Goal: Task Accomplishment & Management: Manage account settings

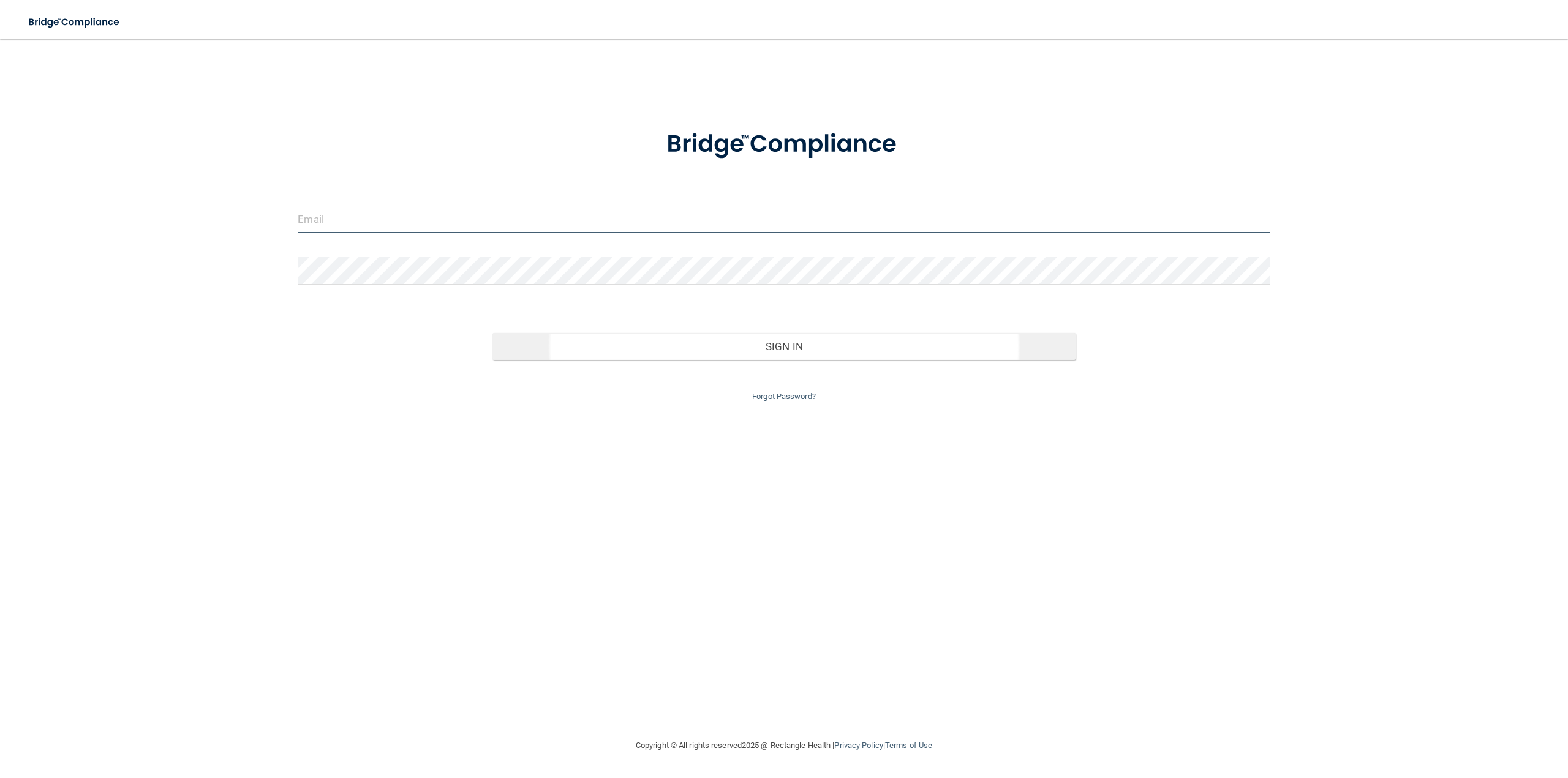
type input "[PERSON_NAME][EMAIL_ADDRESS][DOMAIN_NAME]"
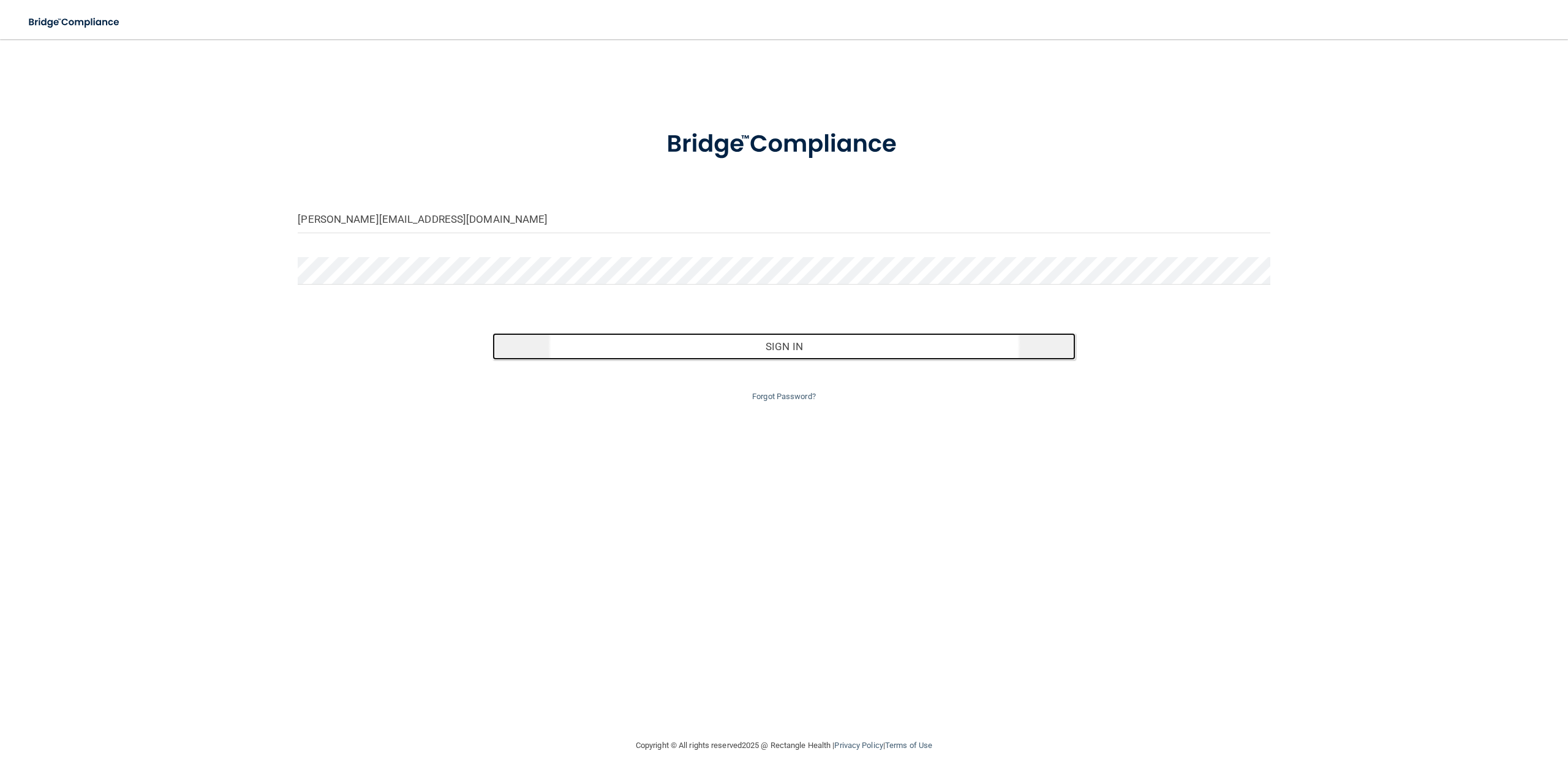
click at [711, 352] on button "Sign In" at bounding box center [783, 346] width 583 height 27
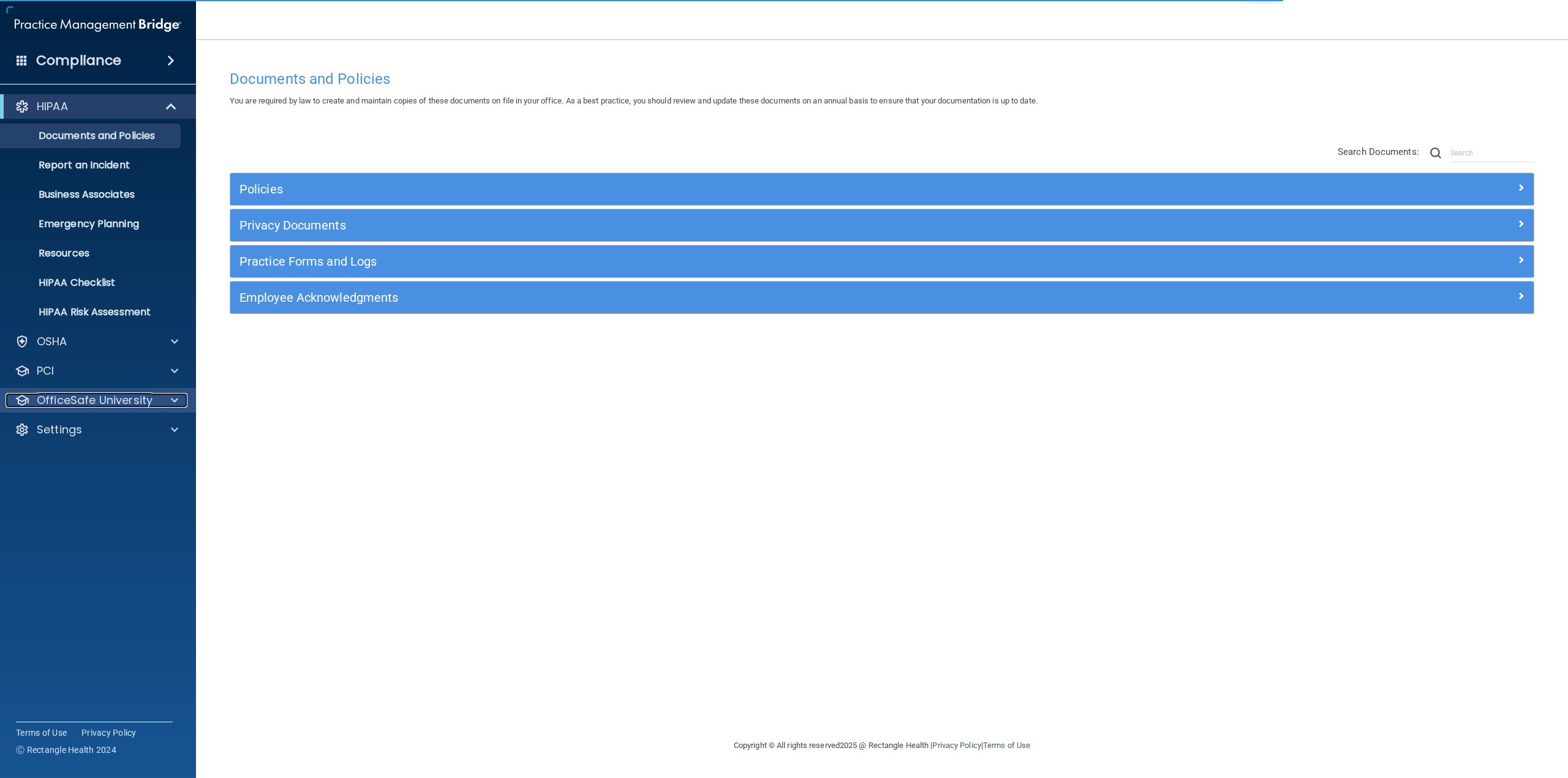
click at [94, 397] on p "OfficeSafe University" at bounding box center [94, 401] width 115 height 15
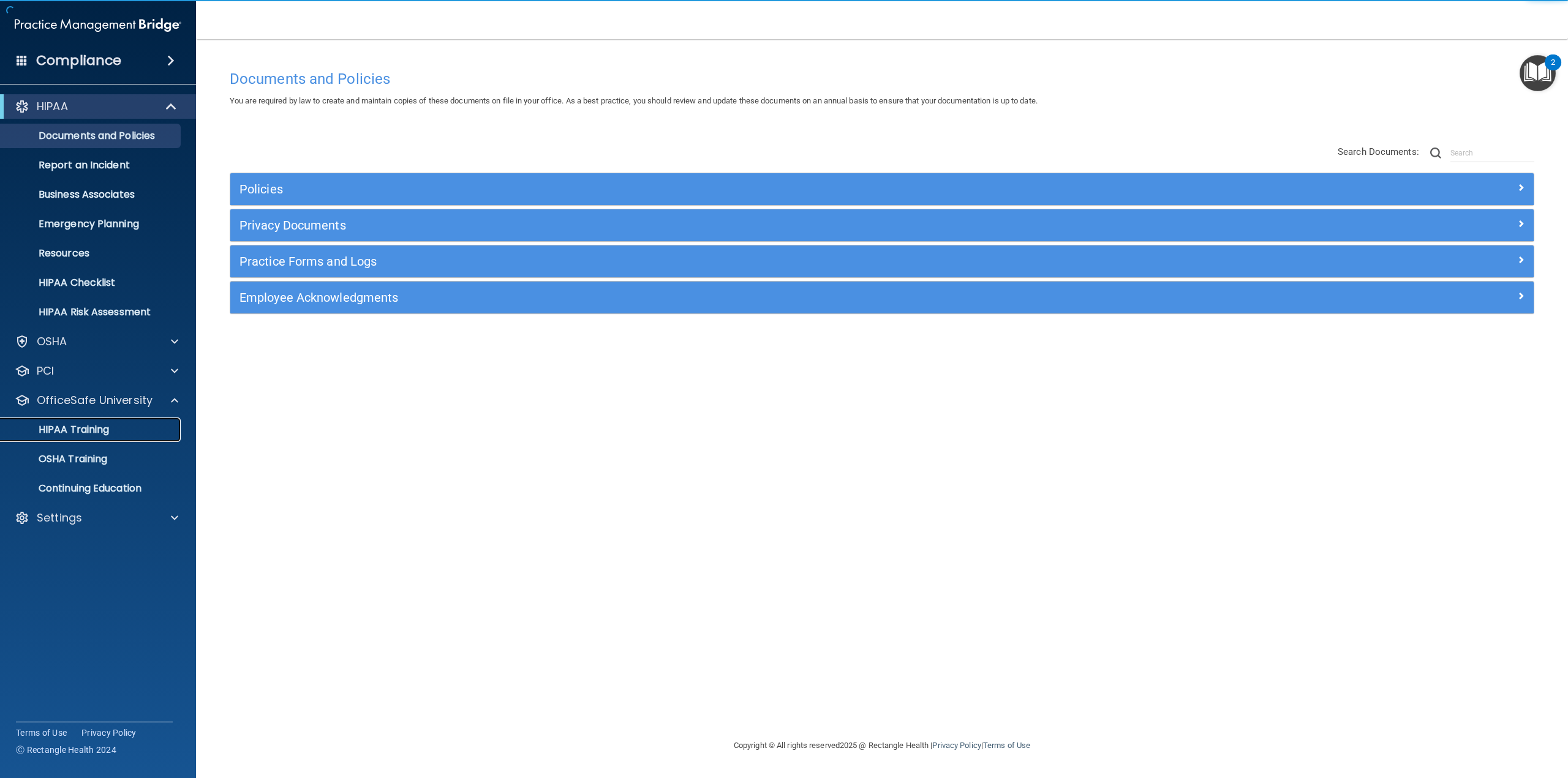
click at [72, 435] on p "HIPAA Training" at bounding box center [58, 429] width 101 height 12
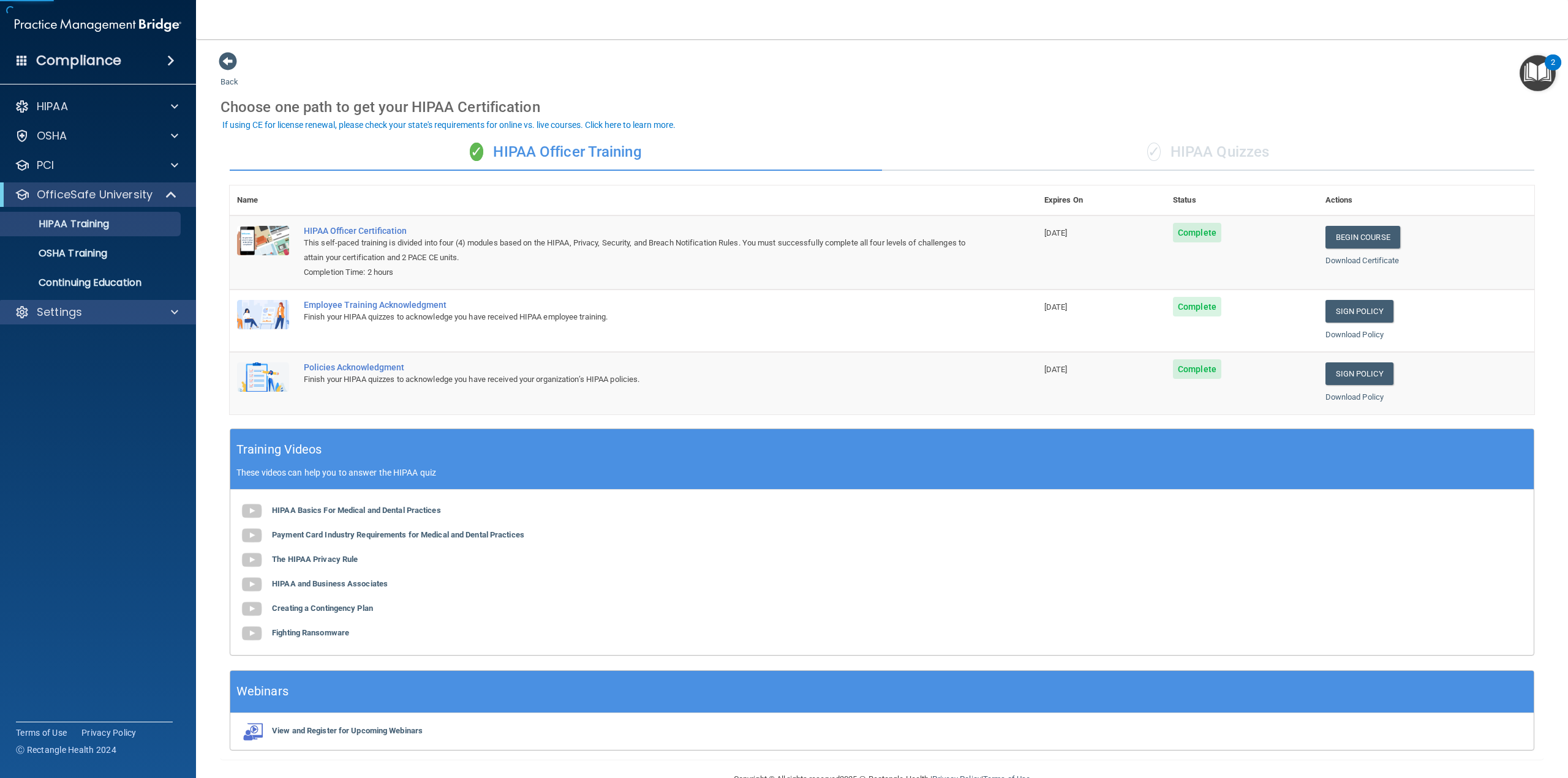
click at [87, 321] on div "Settings" at bounding box center [98, 313] width 196 height 24
click at [159, 314] on div at bounding box center [173, 313] width 31 height 15
click at [49, 367] on p "My Users" at bounding box center [91, 371] width 167 height 12
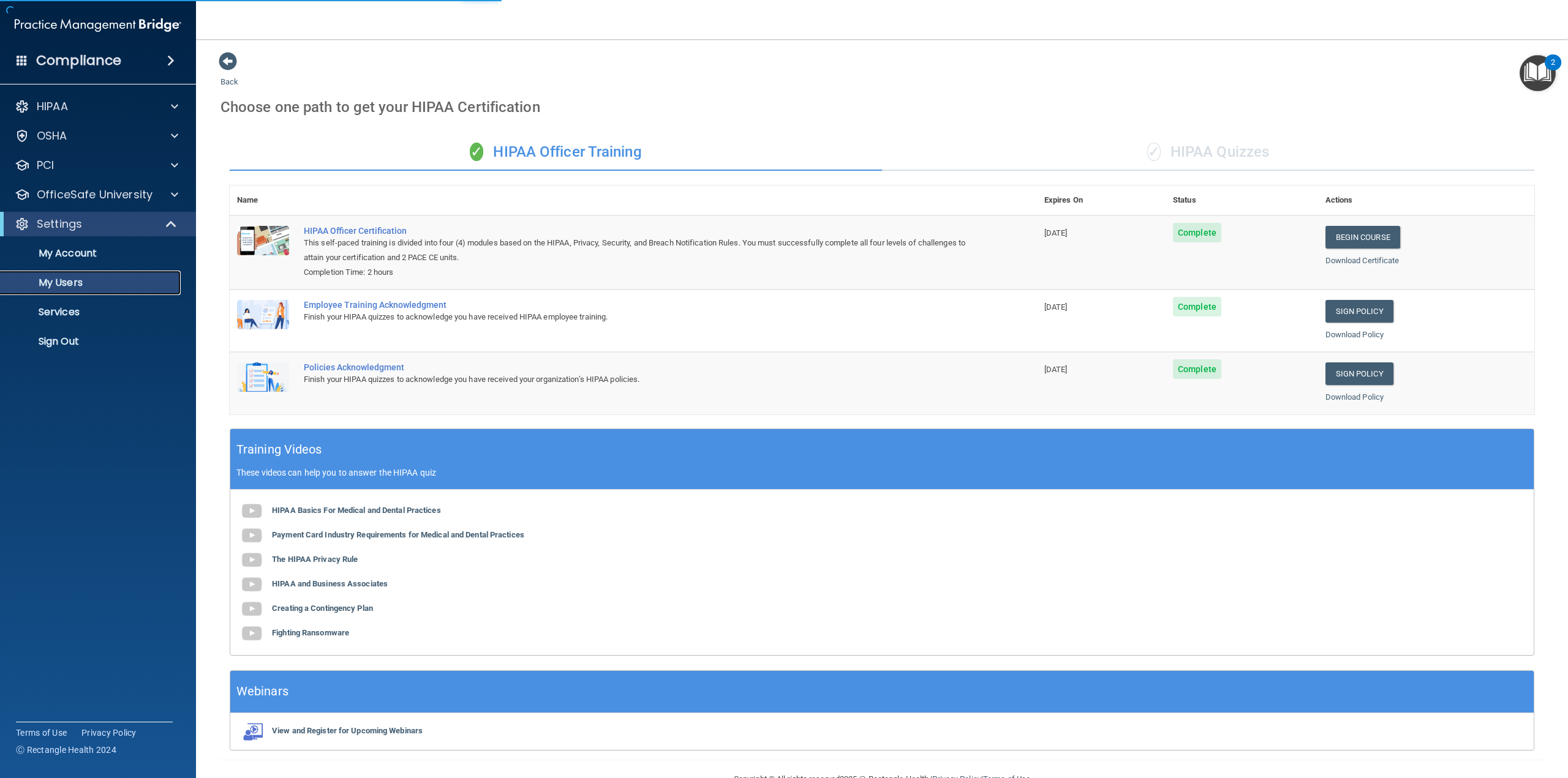
select select "20"
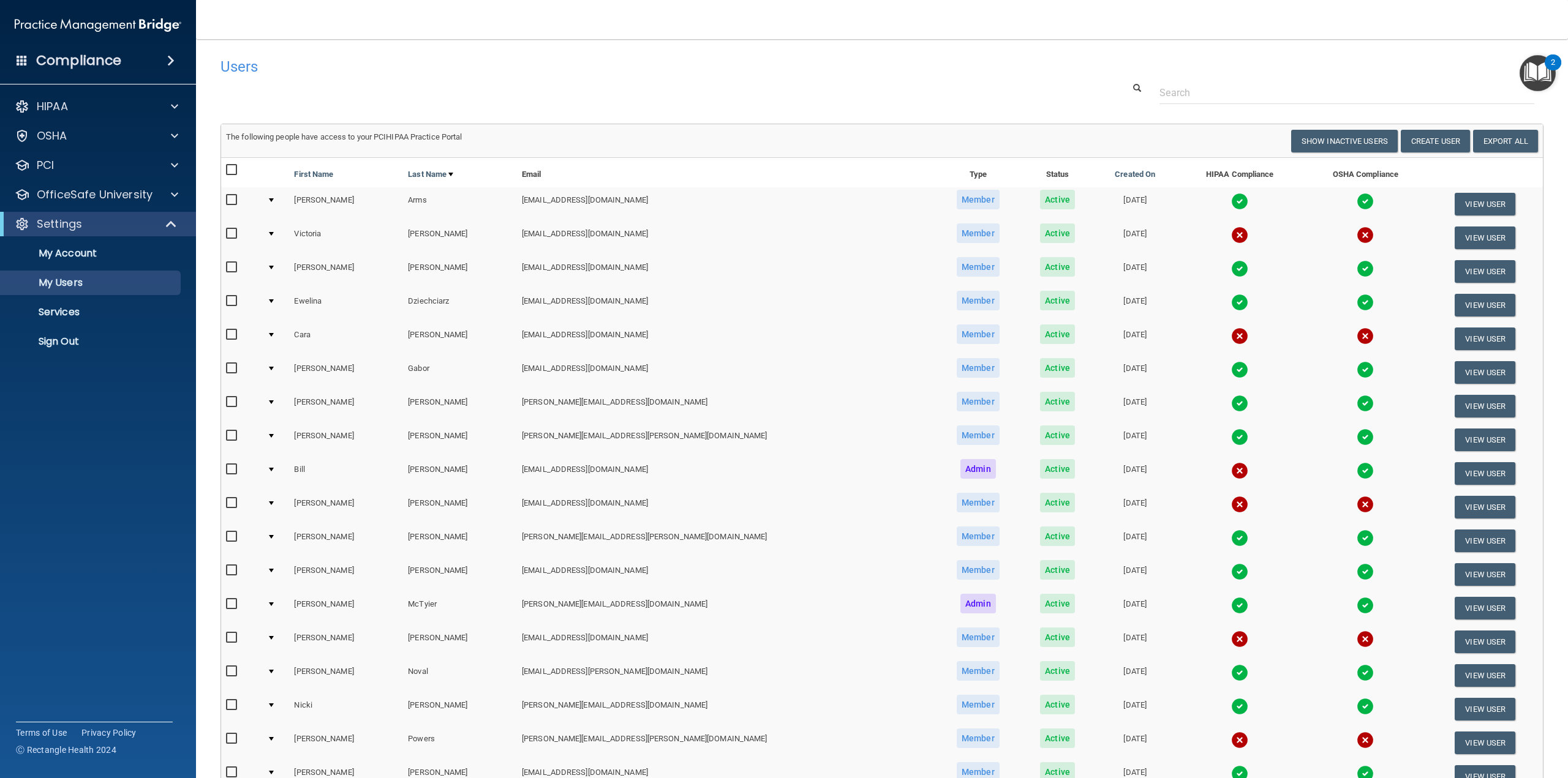
click at [284, 236] on td at bounding box center [275, 237] width 27 height 34
click at [274, 234] on div at bounding box center [270, 234] width 5 height 4
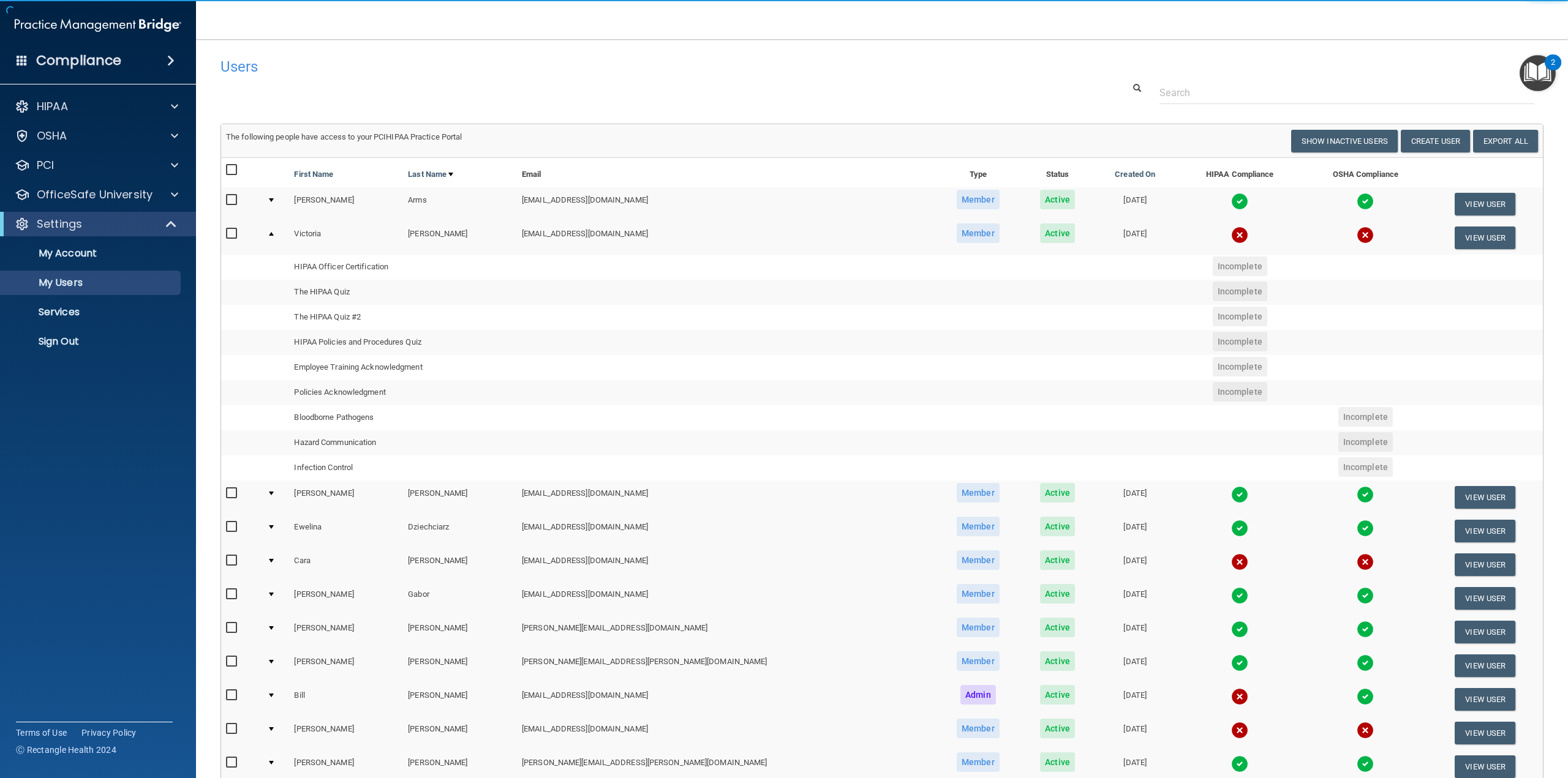
click at [272, 230] on td at bounding box center [275, 236] width 27 height 33
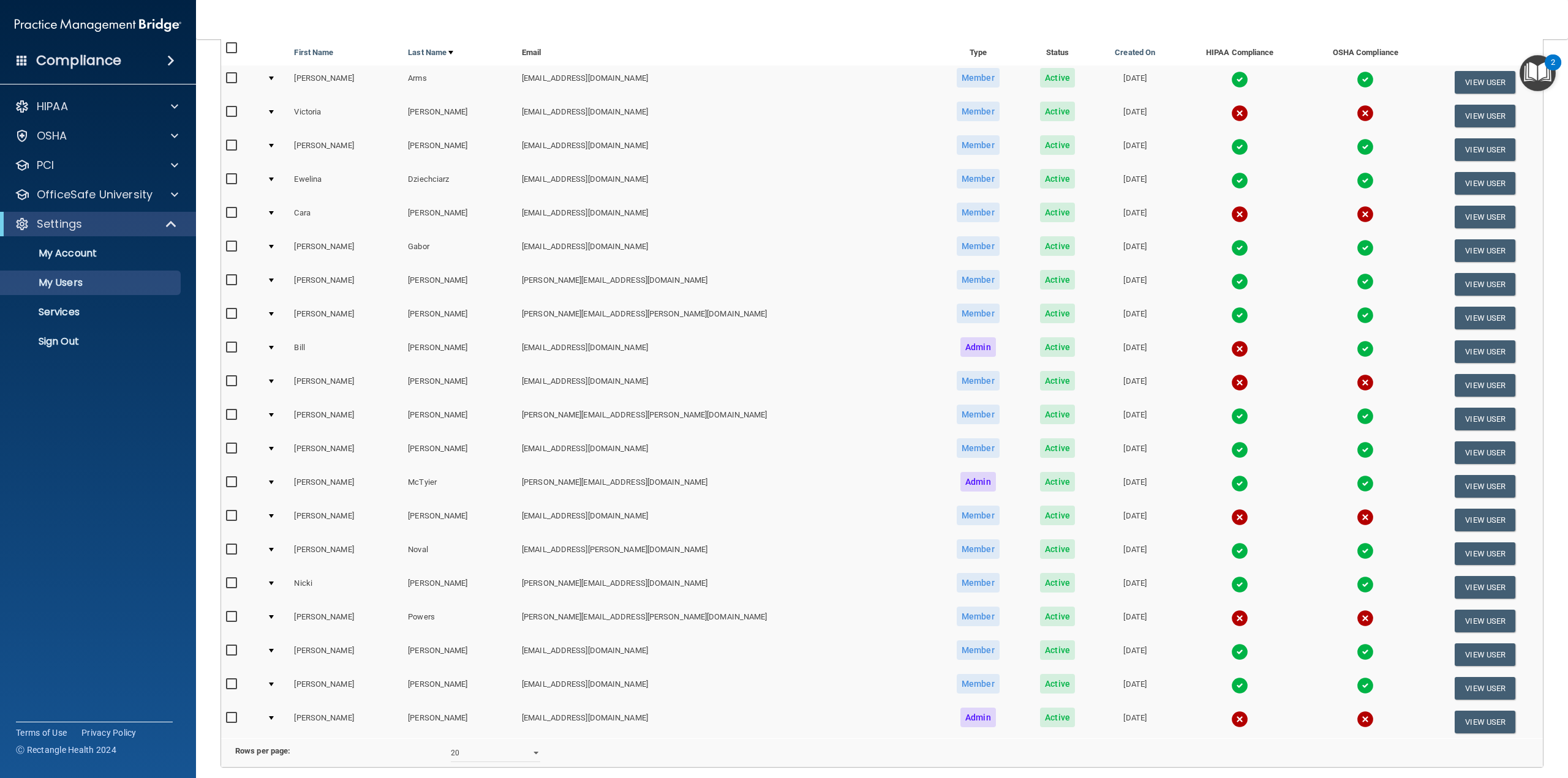
scroll to position [122, 0]
click at [274, 517] on div at bounding box center [270, 515] width 5 height 4
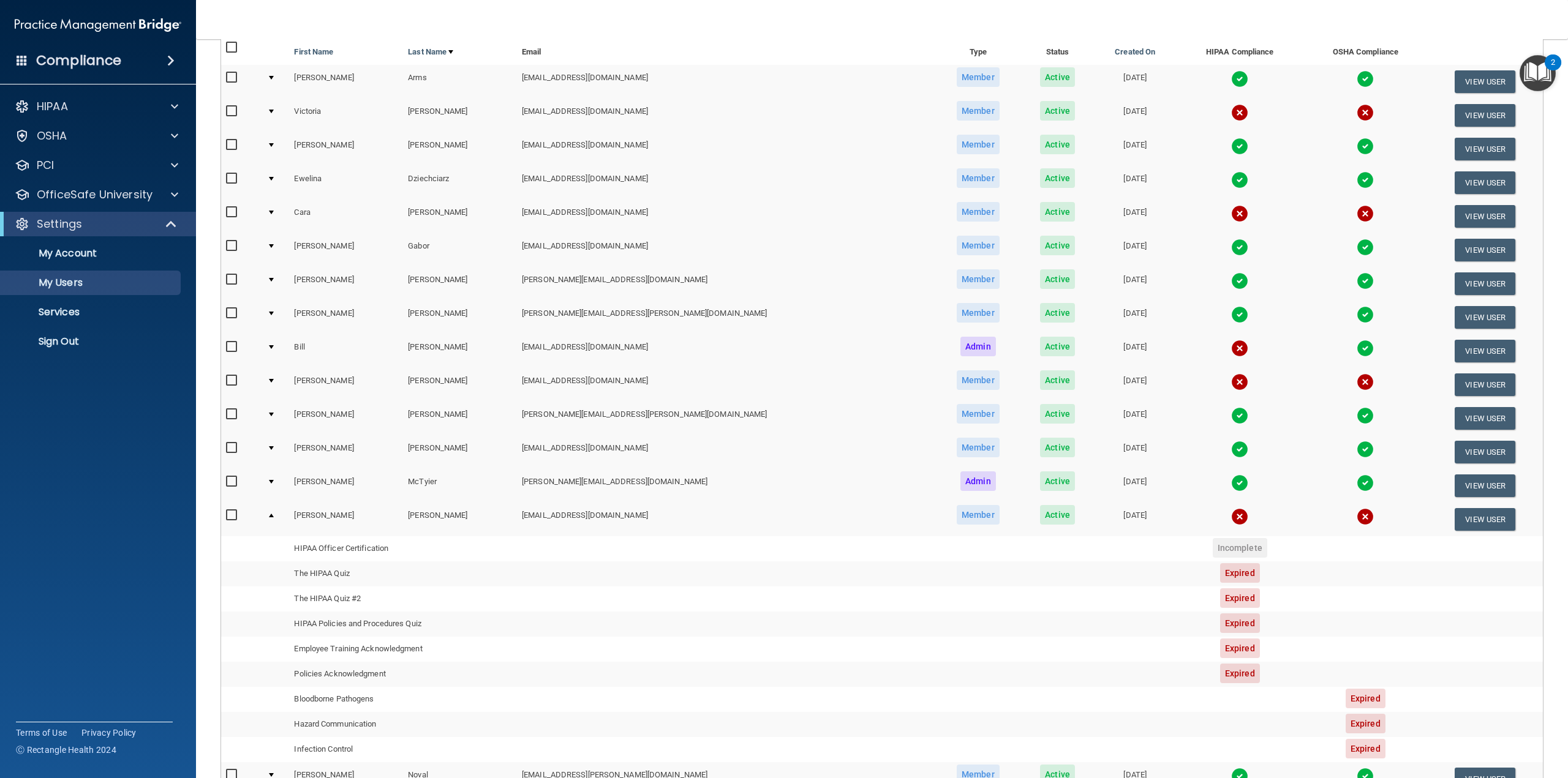
click at [274, 515] on div at bounding box center [270, 515] width 5 height 4
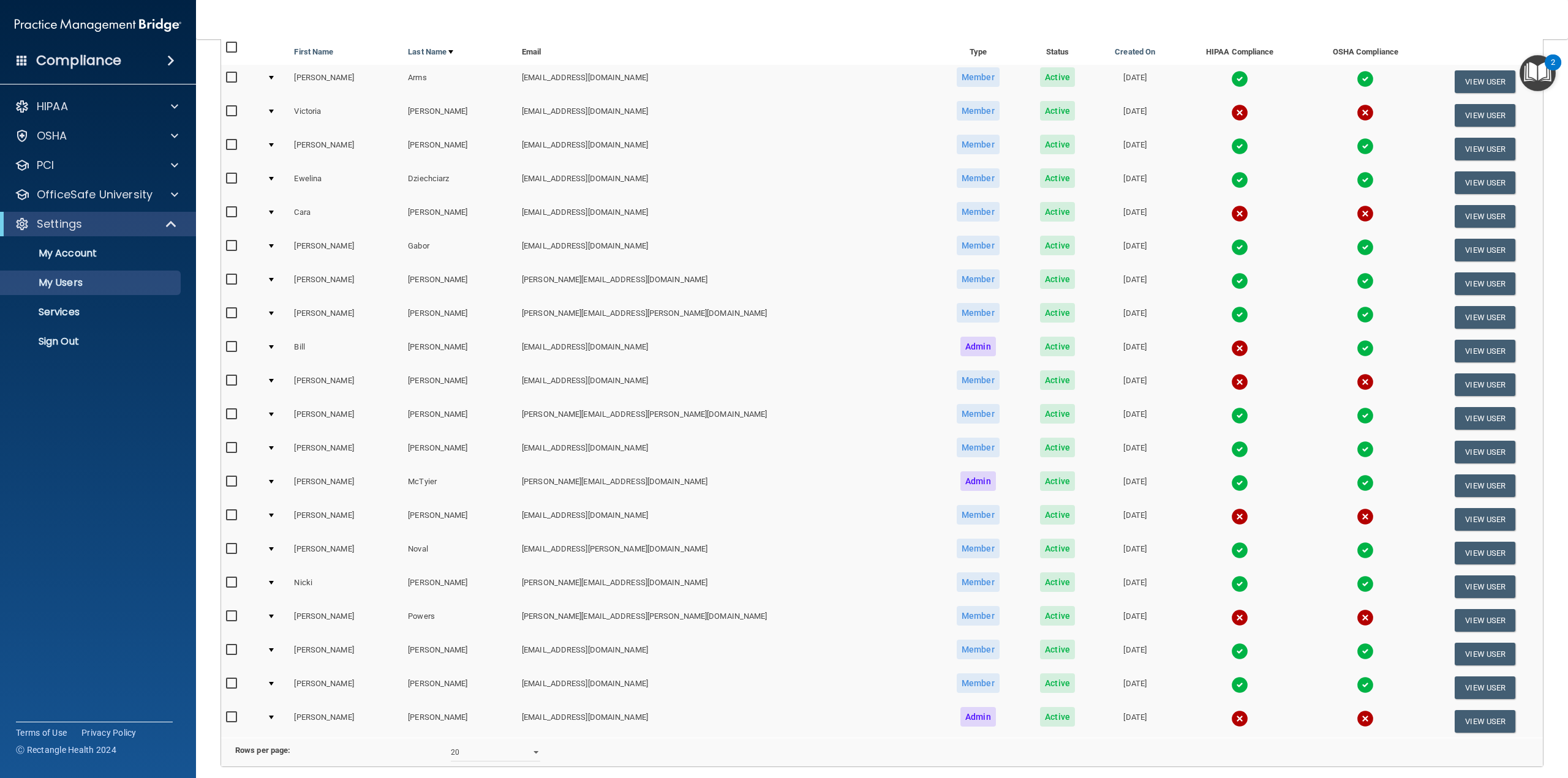
click at [1497, 620] on td "View User" at bounding box center [1484, 620] width 115 height 34
click at [1478, 619] on button "View User" at bounding box center [1484, 620] width 61 height 23
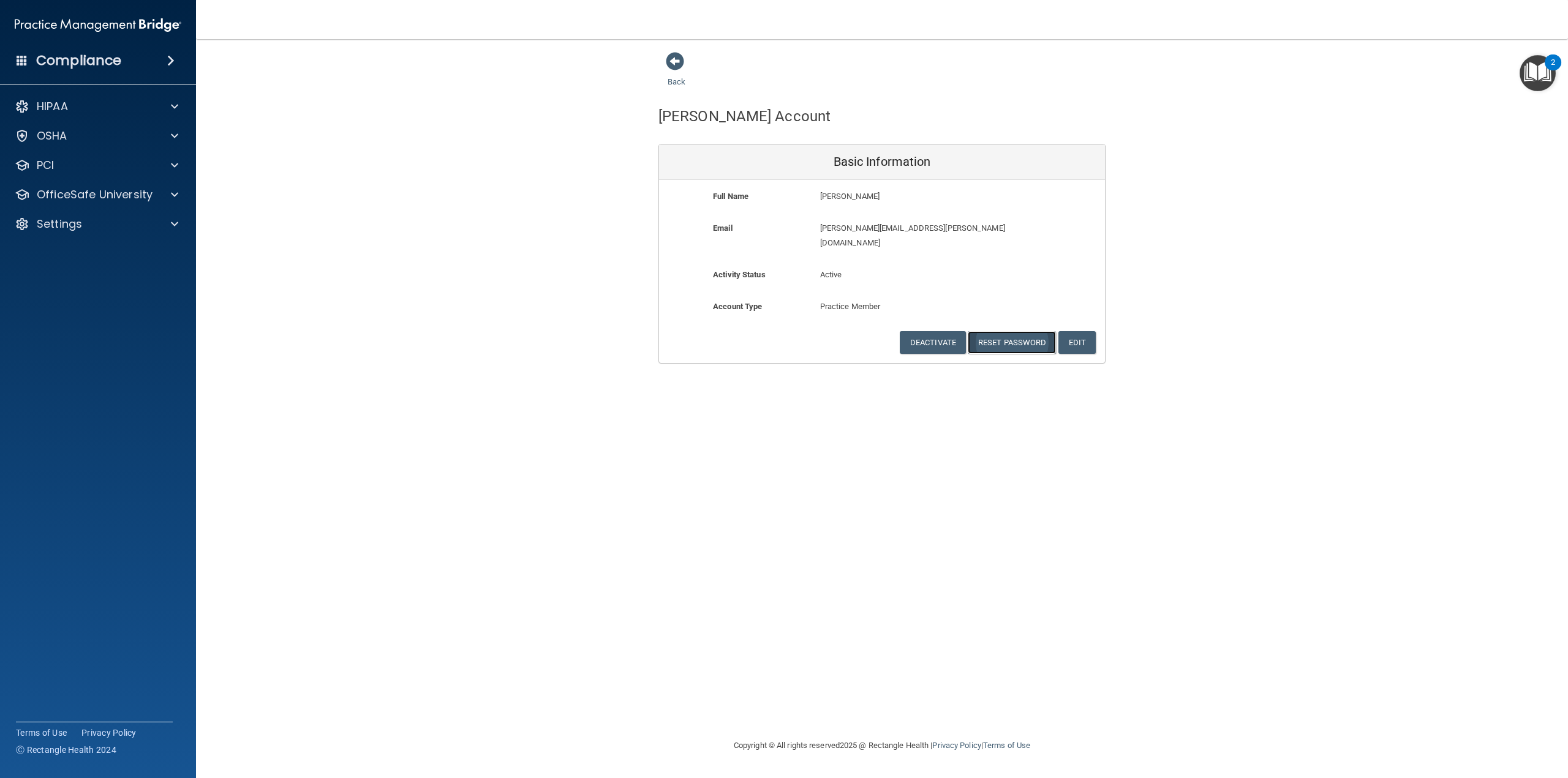
click at [997, 331] on button "Reset Password" at bounding box center [1011, 343] width 88 height 23
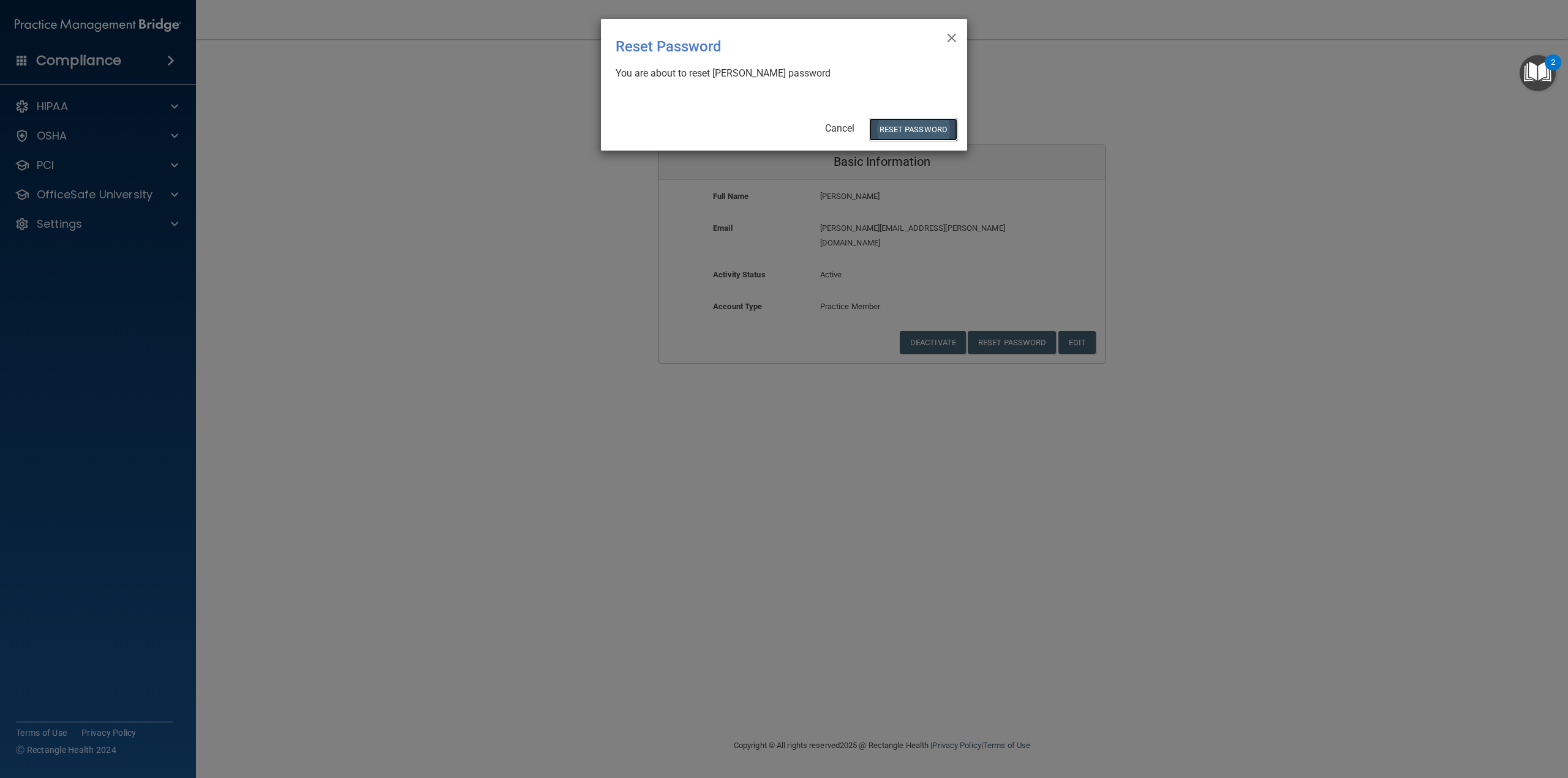
click at [934, 134] on button "Reset Password" at bounding box center [913, 130] width 88 height 23
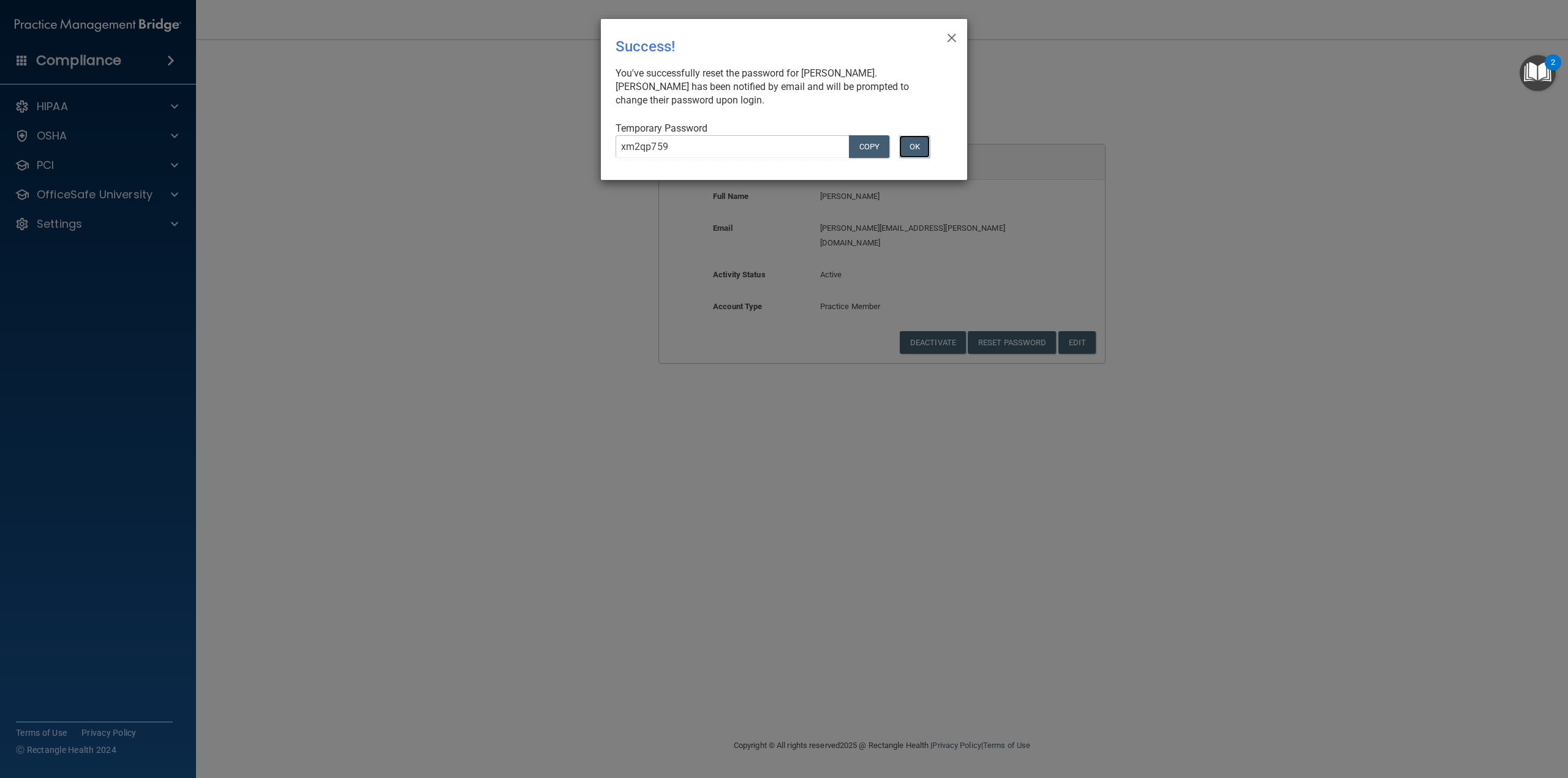
click at [920, 143] on button "OK" at bounding box center [914, 146] width 31 height 23
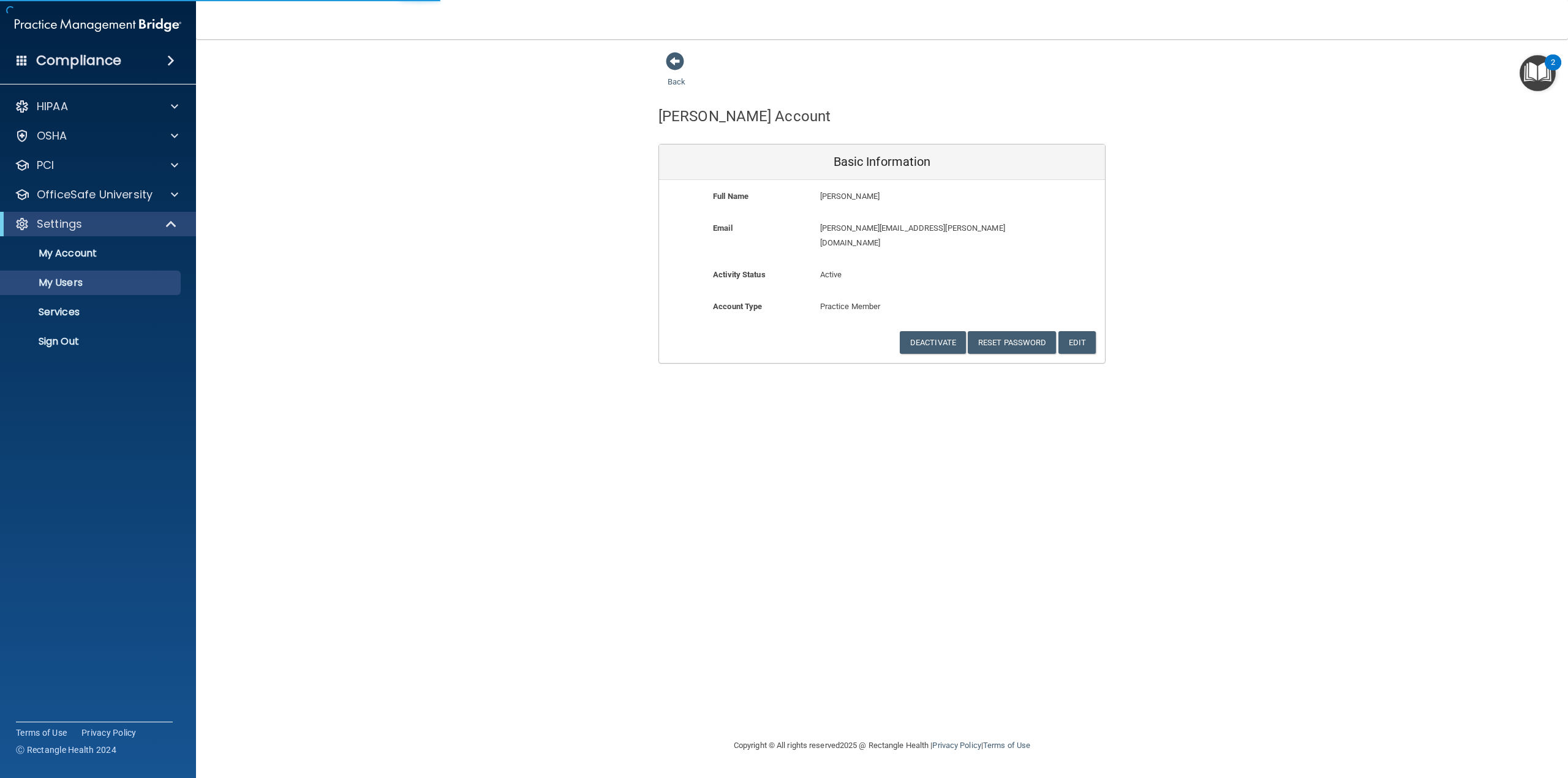
select select "20"
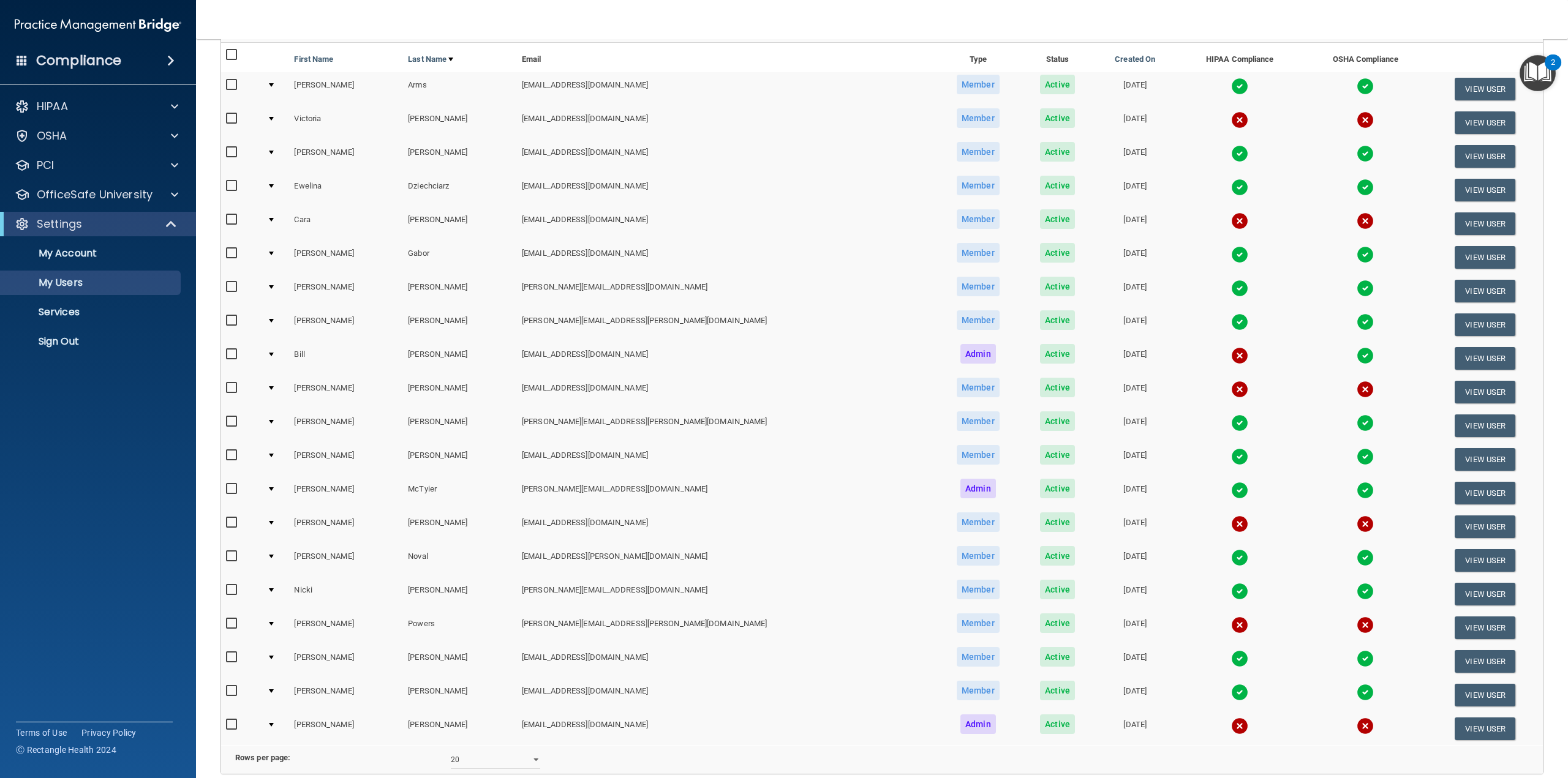
scroll to position [122, 0]
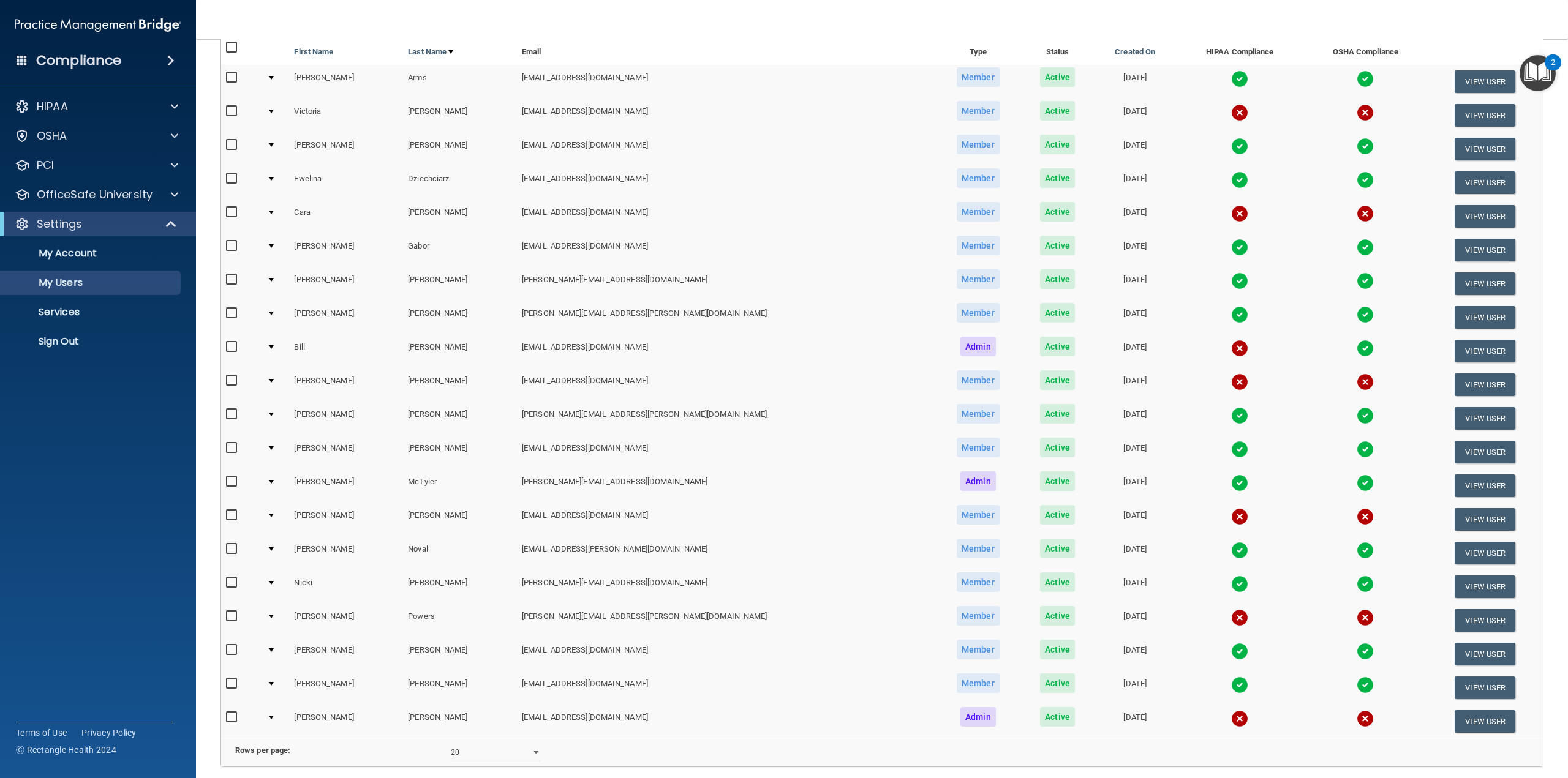
click at [272, 416] on td at bounding box center [275, 419] width 27 height 34
click at [283, 416] on td at bounding box center [275, 419] width 27 height 34
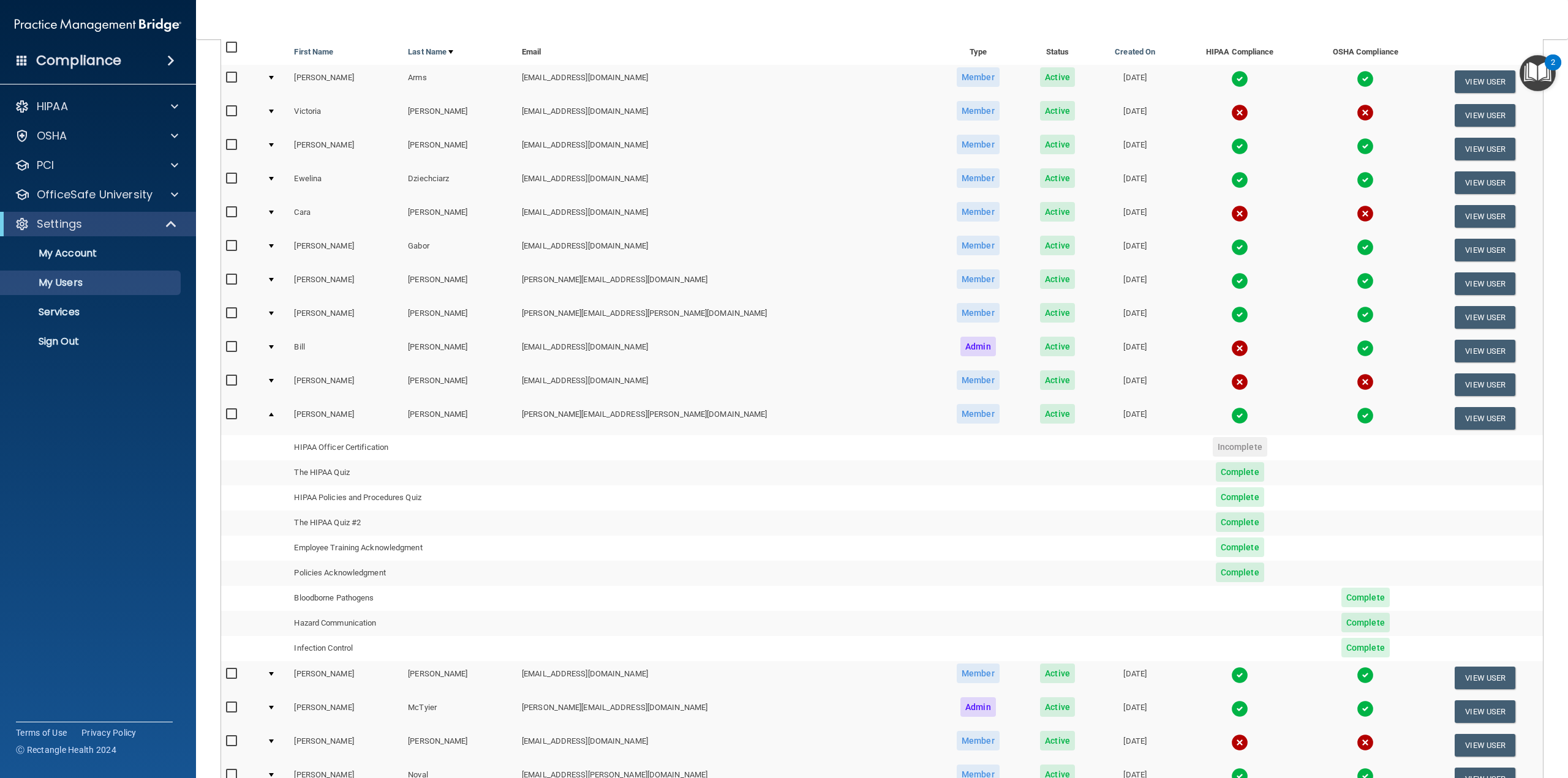
click at [233, 411] on input "checkbox" at bounding box center [233, 414] width 14 height 9
checkbox input "true"
click at [1454, 384] on button "View User" at bounding box center [1484, 385] width 61 height 23
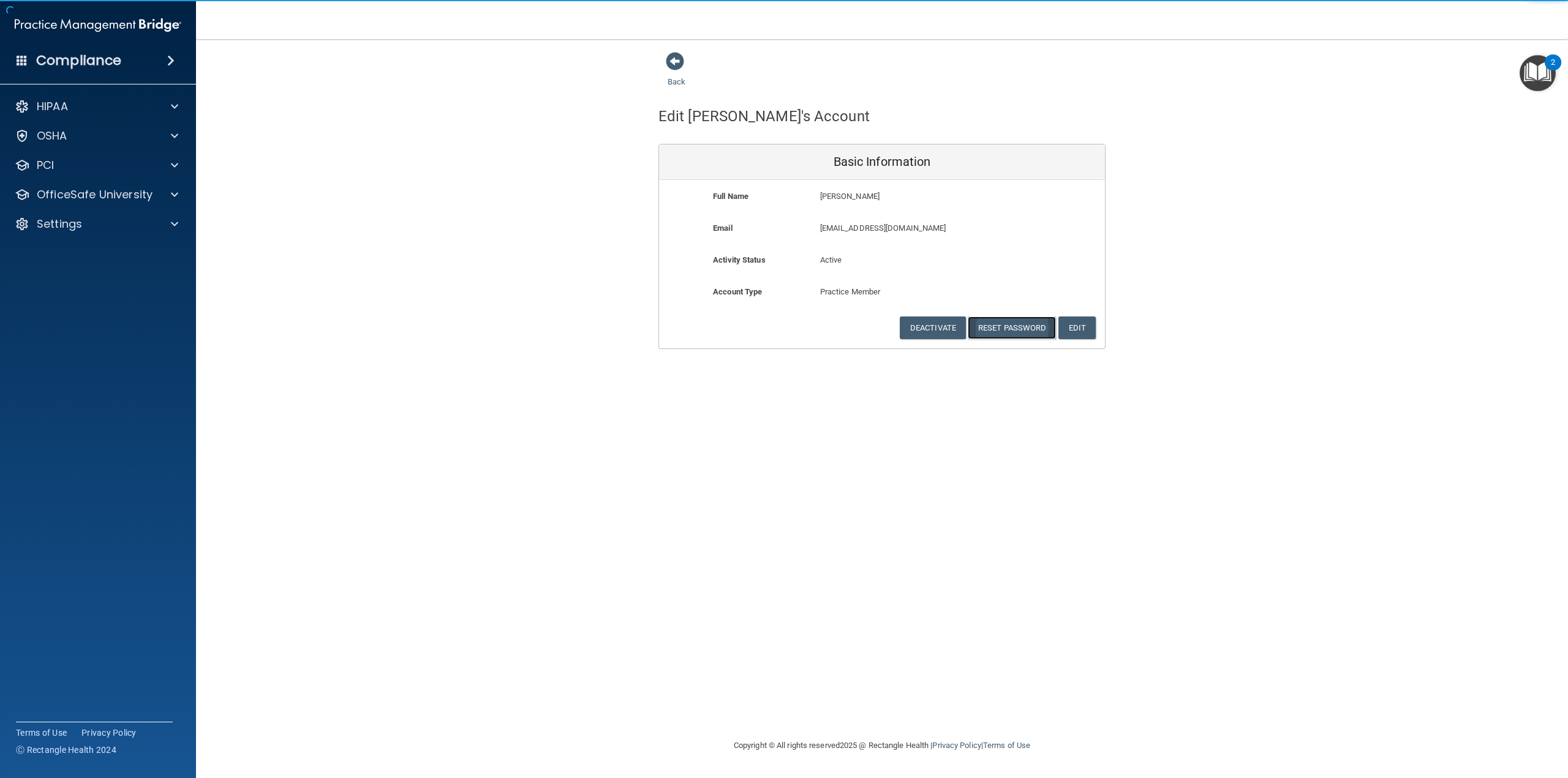
click at [1022, 321] on button "Reset Password" at bounding box center [1011, 328] width 88 height 23
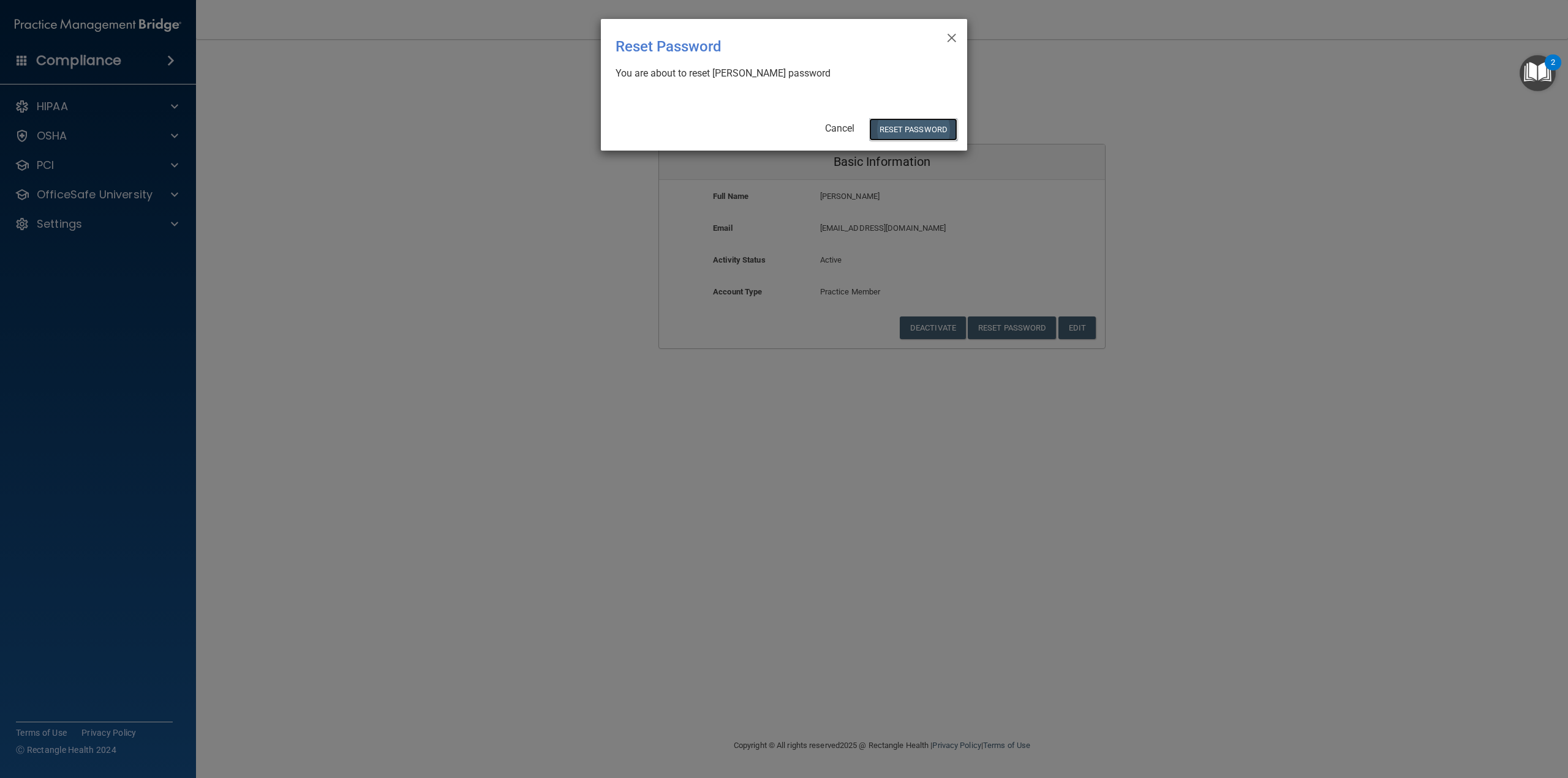
click at [899, 130] on button "Reset Password" at bounding box center [913, 130] width 88 height 23
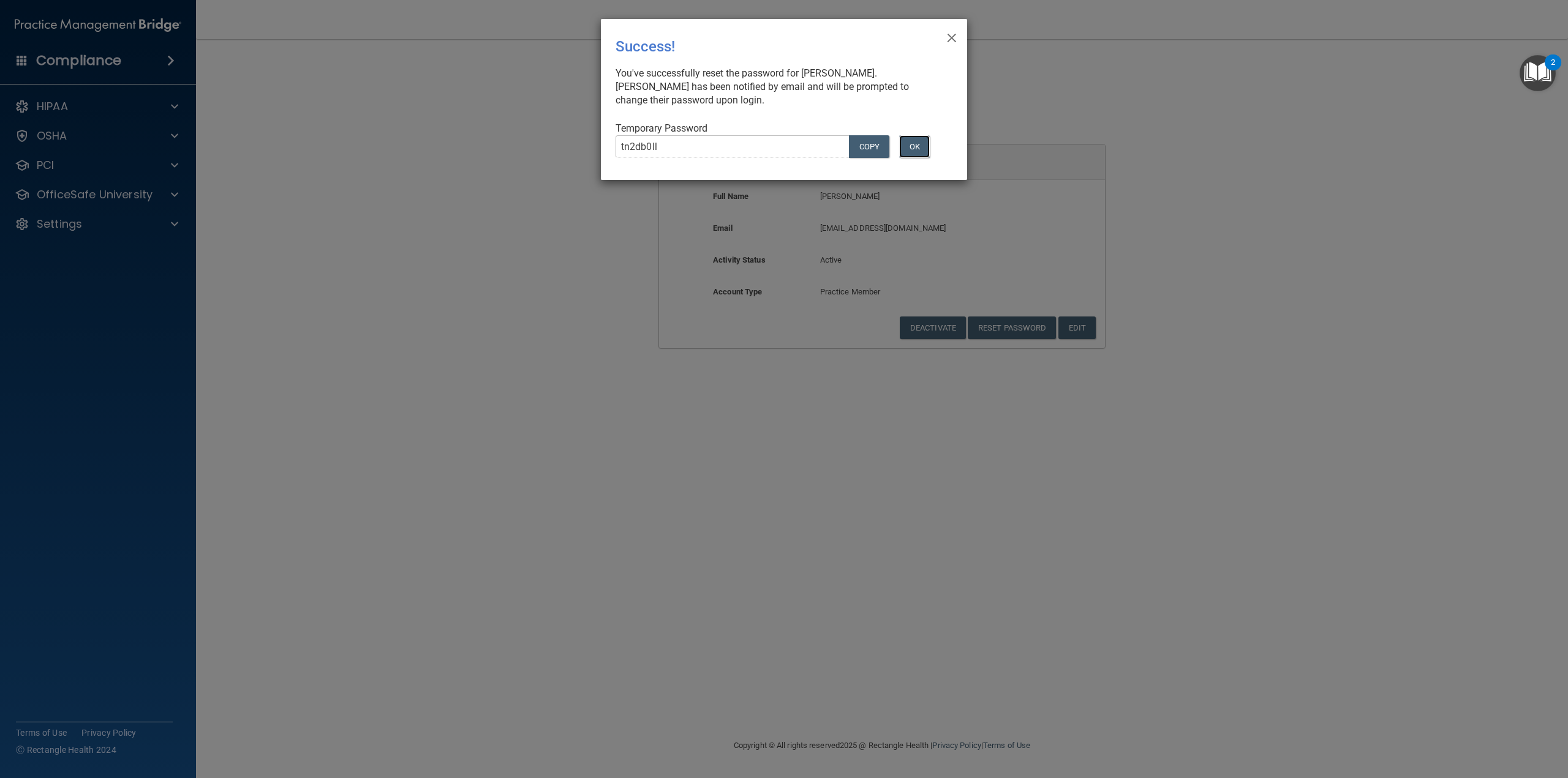
click at [927, 140] on button "OK" at bounding box center [914, 146] width 31 height 23
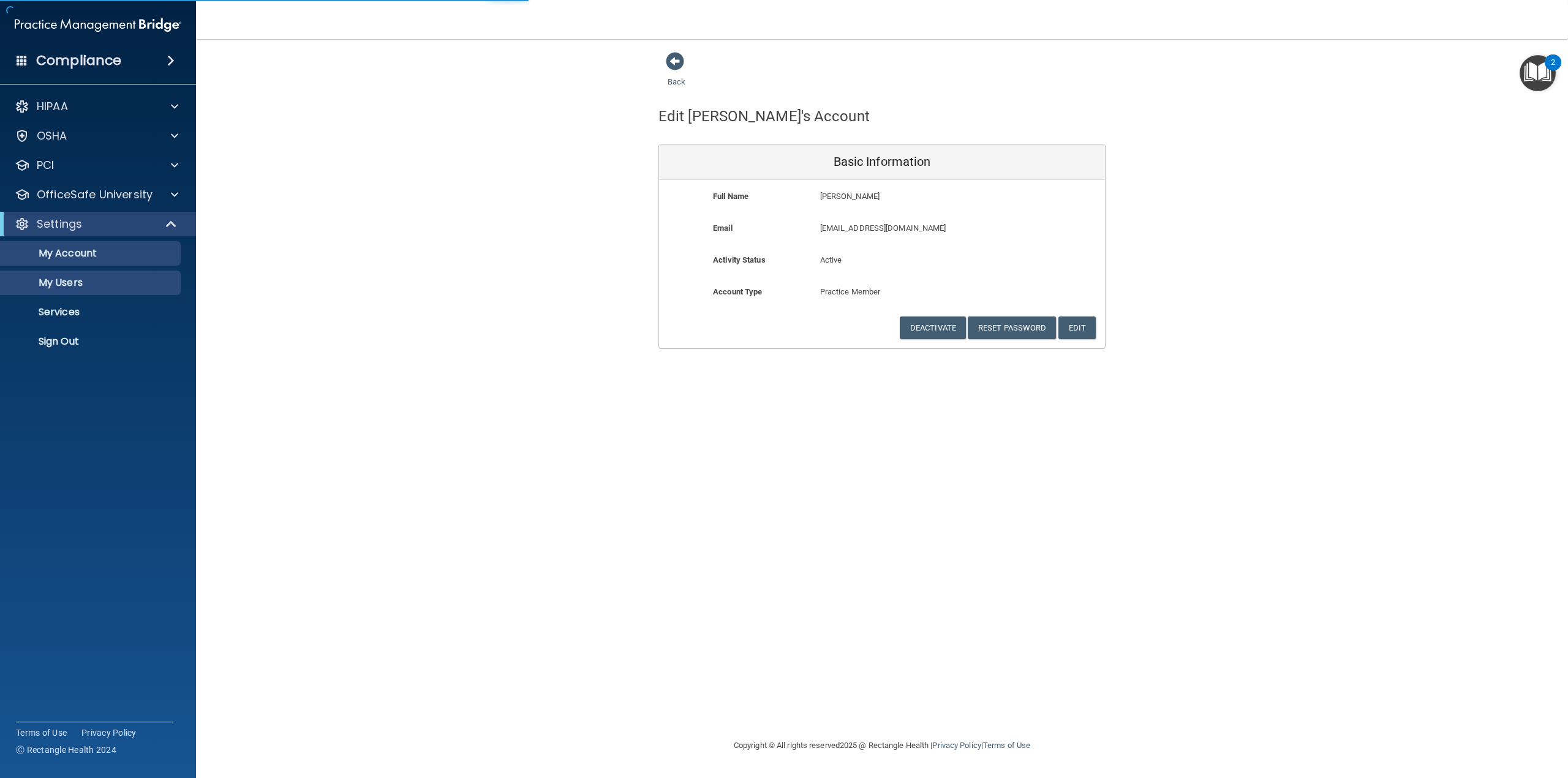
select select "20"
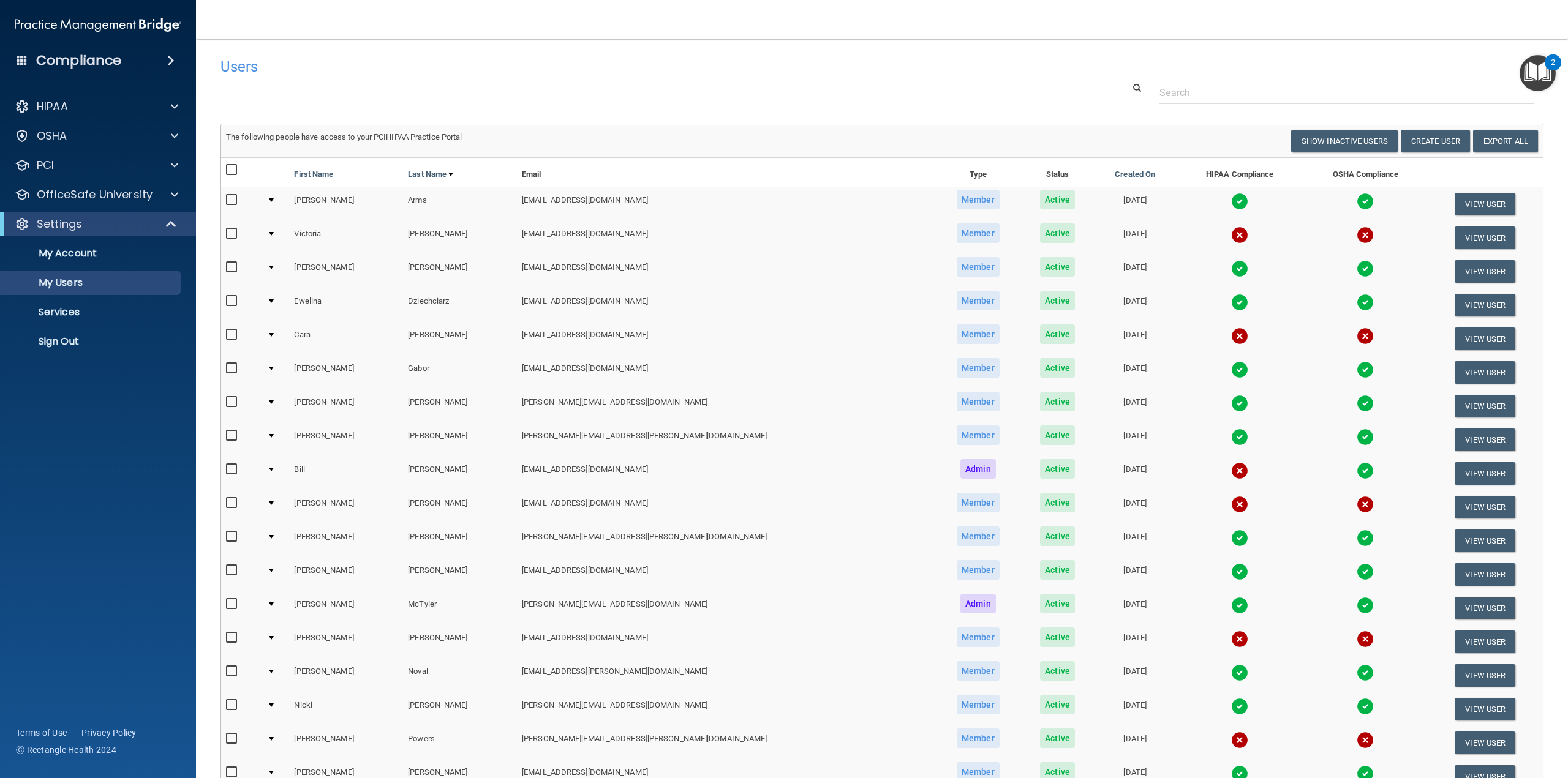
click at [272, 641] on td at bounding box center [275, 642] width 27 height 34
click at [276, 641] on td at bounding box center [275, 642] width 27 height 34
click at [280, 634] on td at bounding box center [275, 642] width 27 height 34
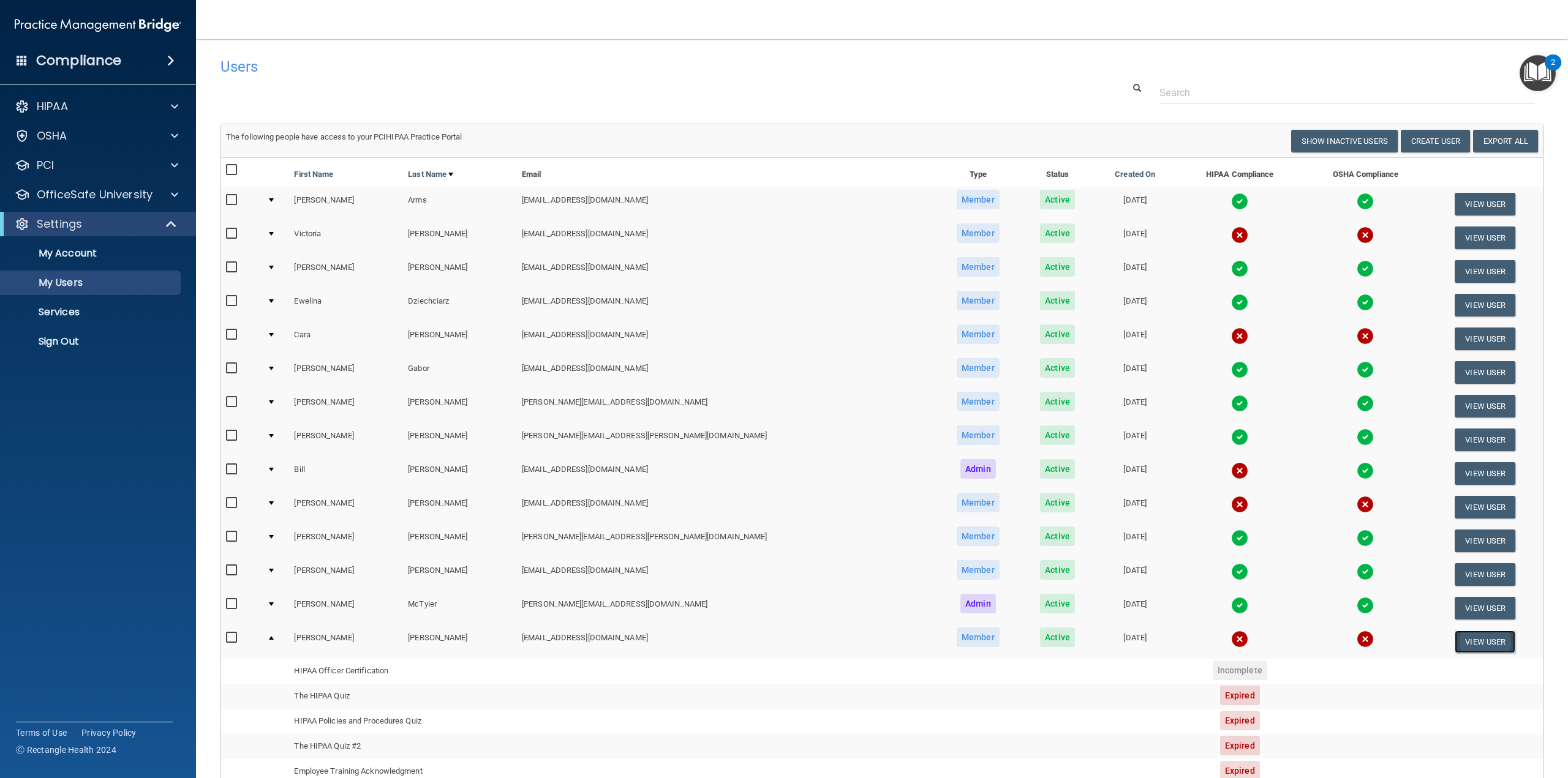
click at [1475, 638] on button "View User" at bounding box center [1484, 642] width 61 height 23
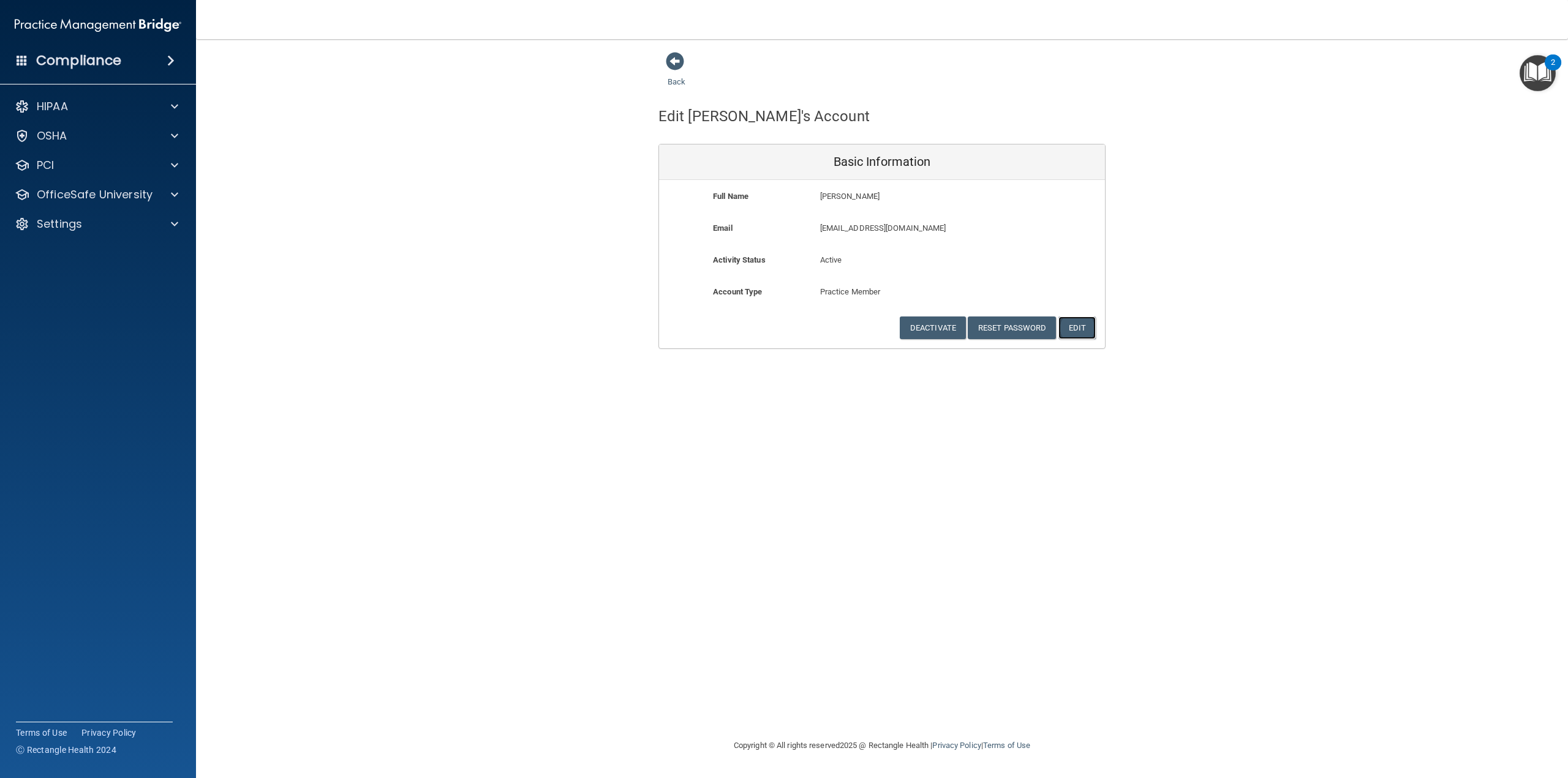
click at [1073, 333] on button "Edit" at bounding box center [1077, 328] width 38 height 23
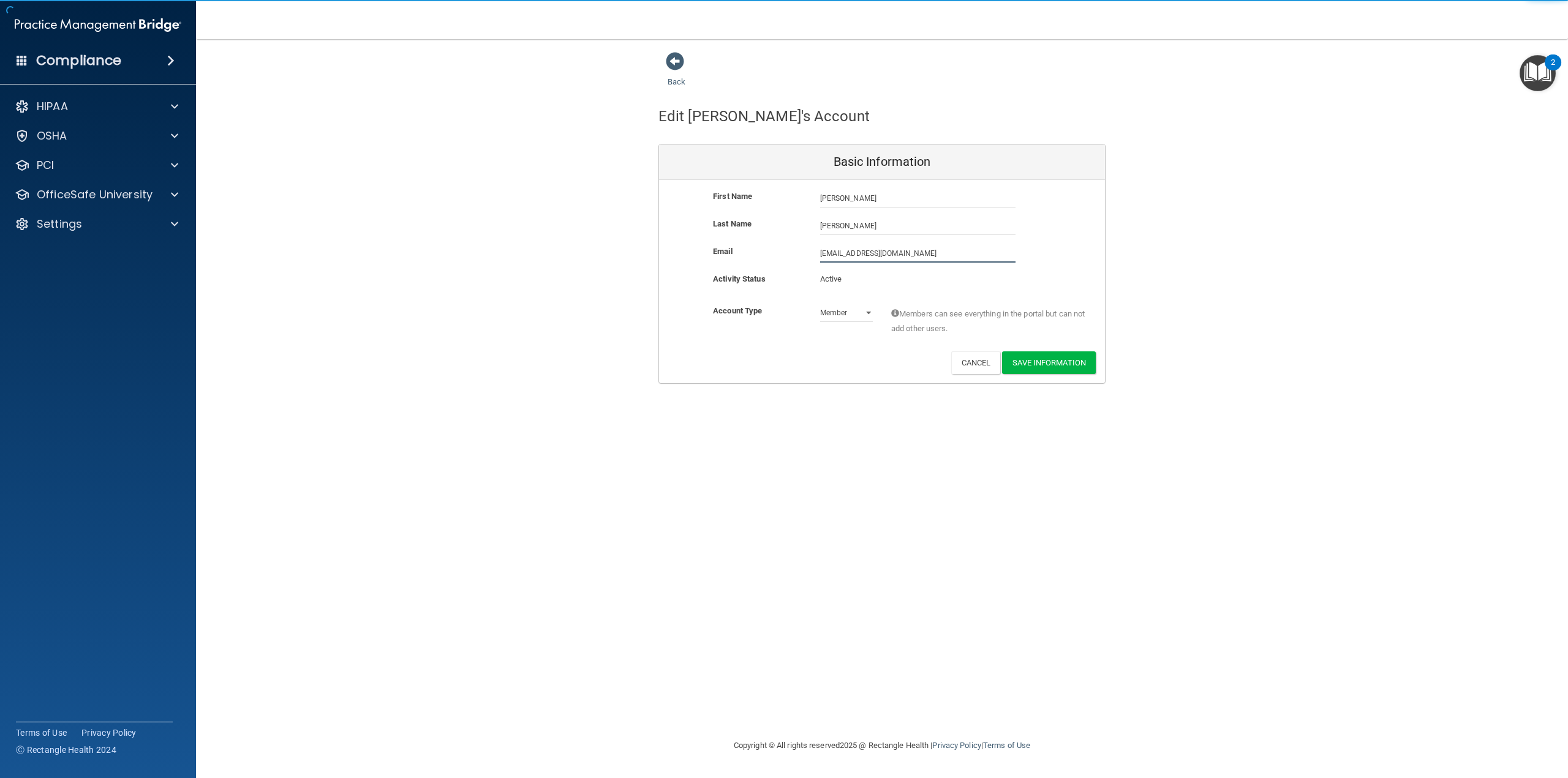
drag, startPoint x: 899, startPoint y: 251, endPoint x: 794, endPoint y: 251, distance: 105.0
click at [794, 251] on div "Email [EMAIL_ADDRESS][DOMAIN_NAME] [EMAIL_ADDRESS][DOMAIN_NAME]" at bounding box center [882, 253] width 446 height 19
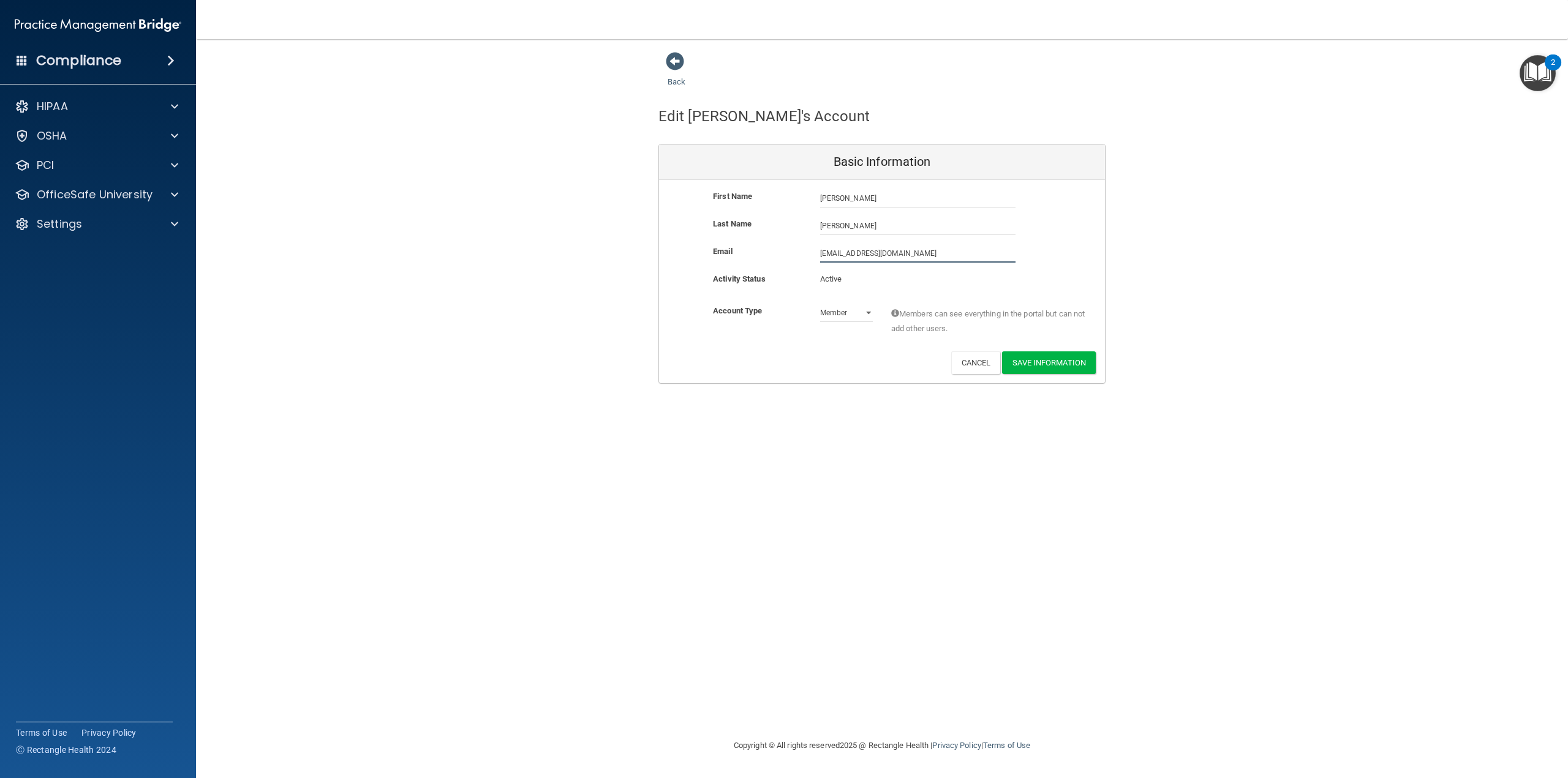
type input "[EMAIL_ADDRESS][DOMAIN_NAME]"
click at [1047, 365] on button "Save Information" at bounding box center [1049, 362] width 94 height 23
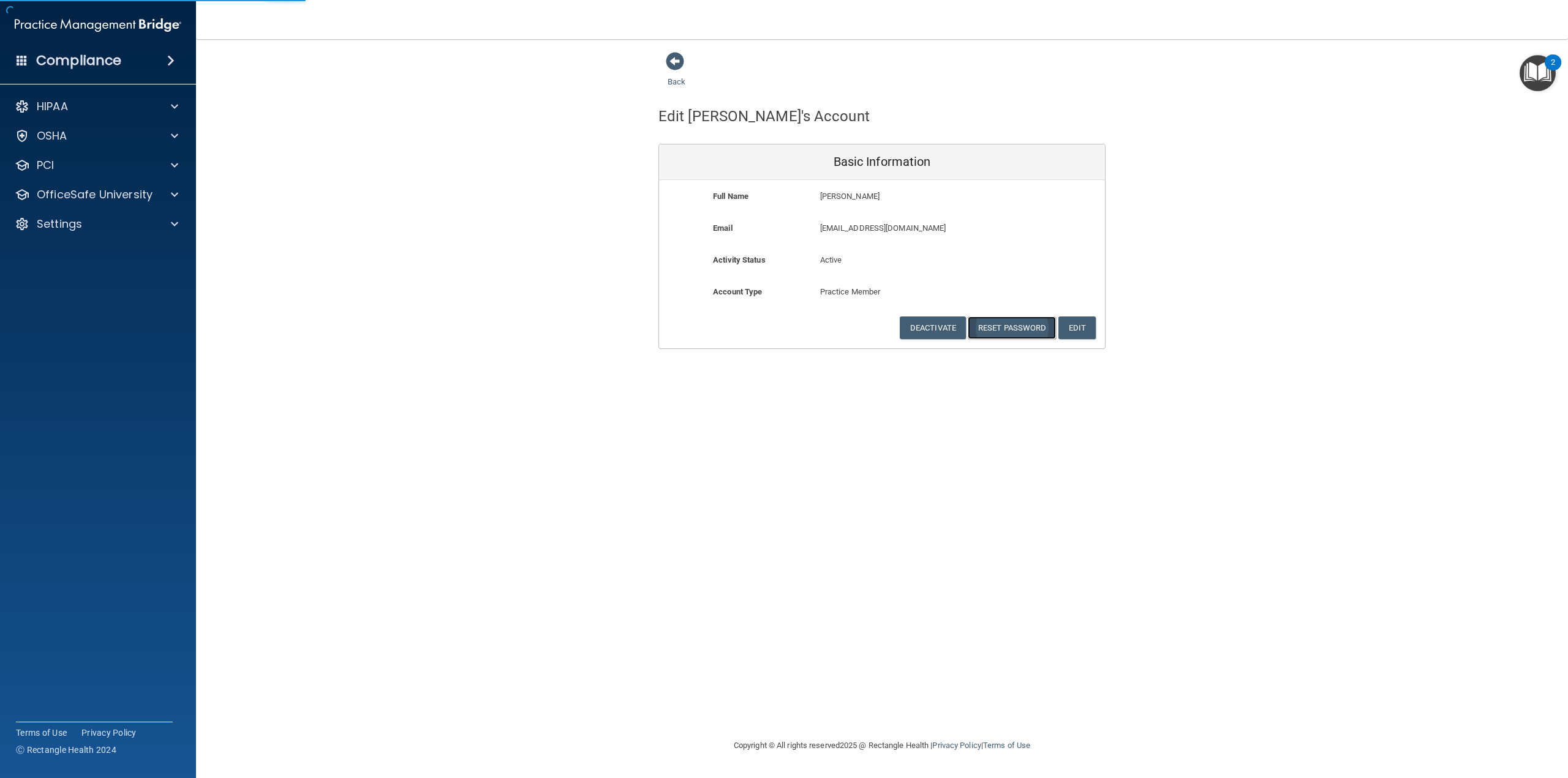
click at [992, 331] on button "Reset Password" at bounding box center [1011, 328] width 88 height 23
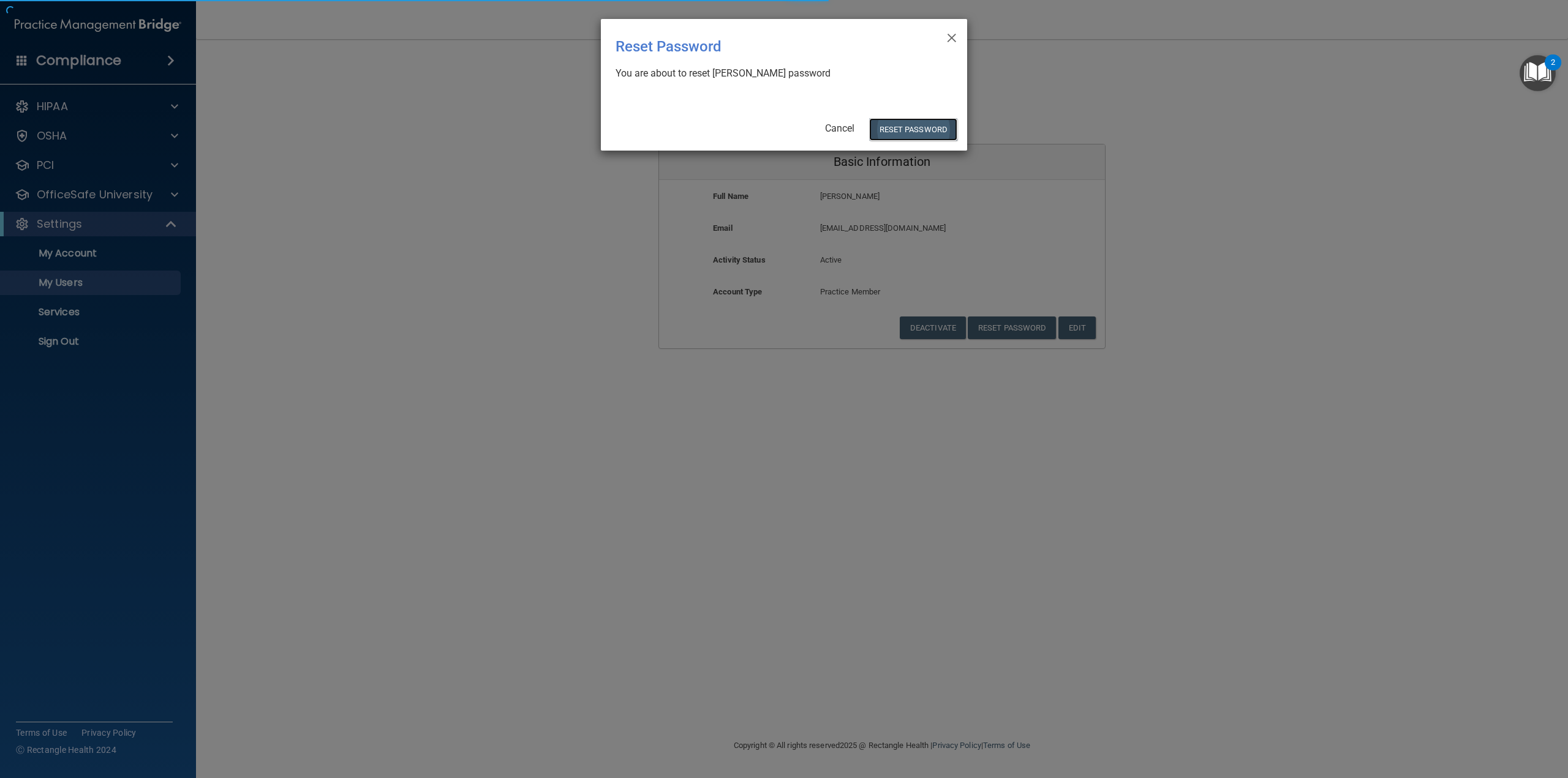
click at [906, 131] on button "Reset Password" at bounding box center [913, 130] width 88 height 23
select select "20"
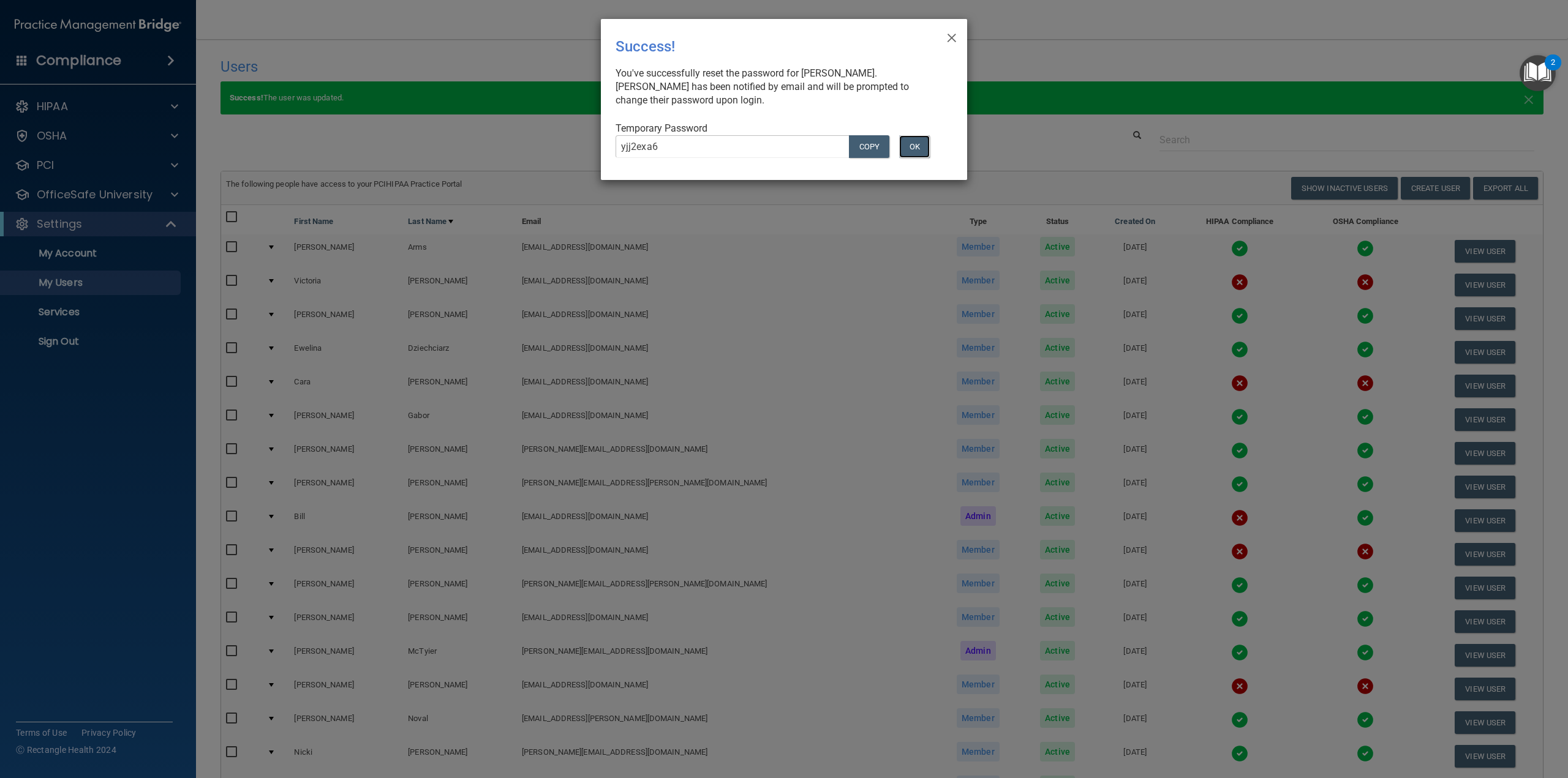
click at [922, 140] on button "OK" at bounding box center [914, 146] width 31 height 23
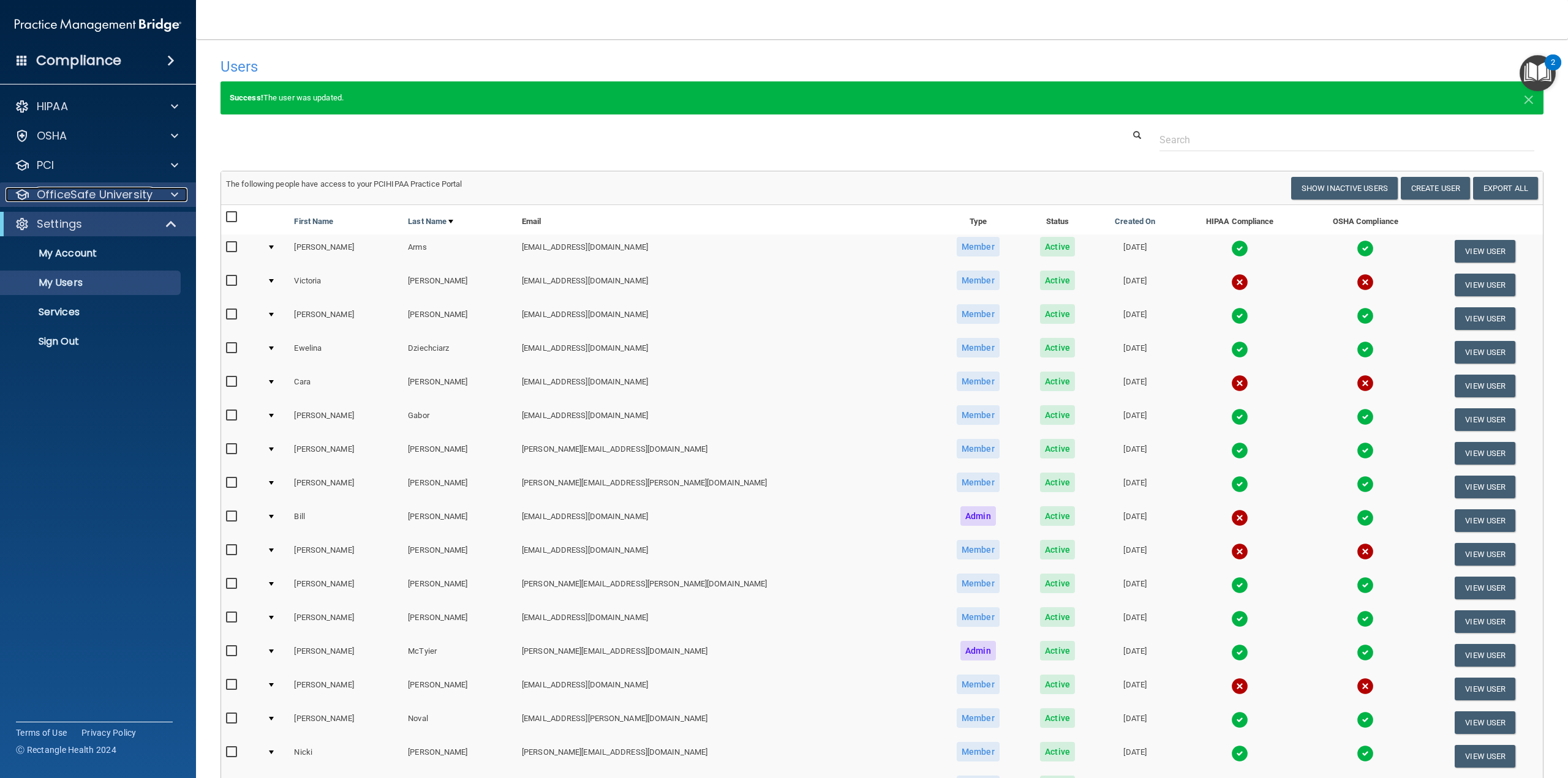
click at [166, 198] on div at bounding box center [173, 195] width 31 height 15
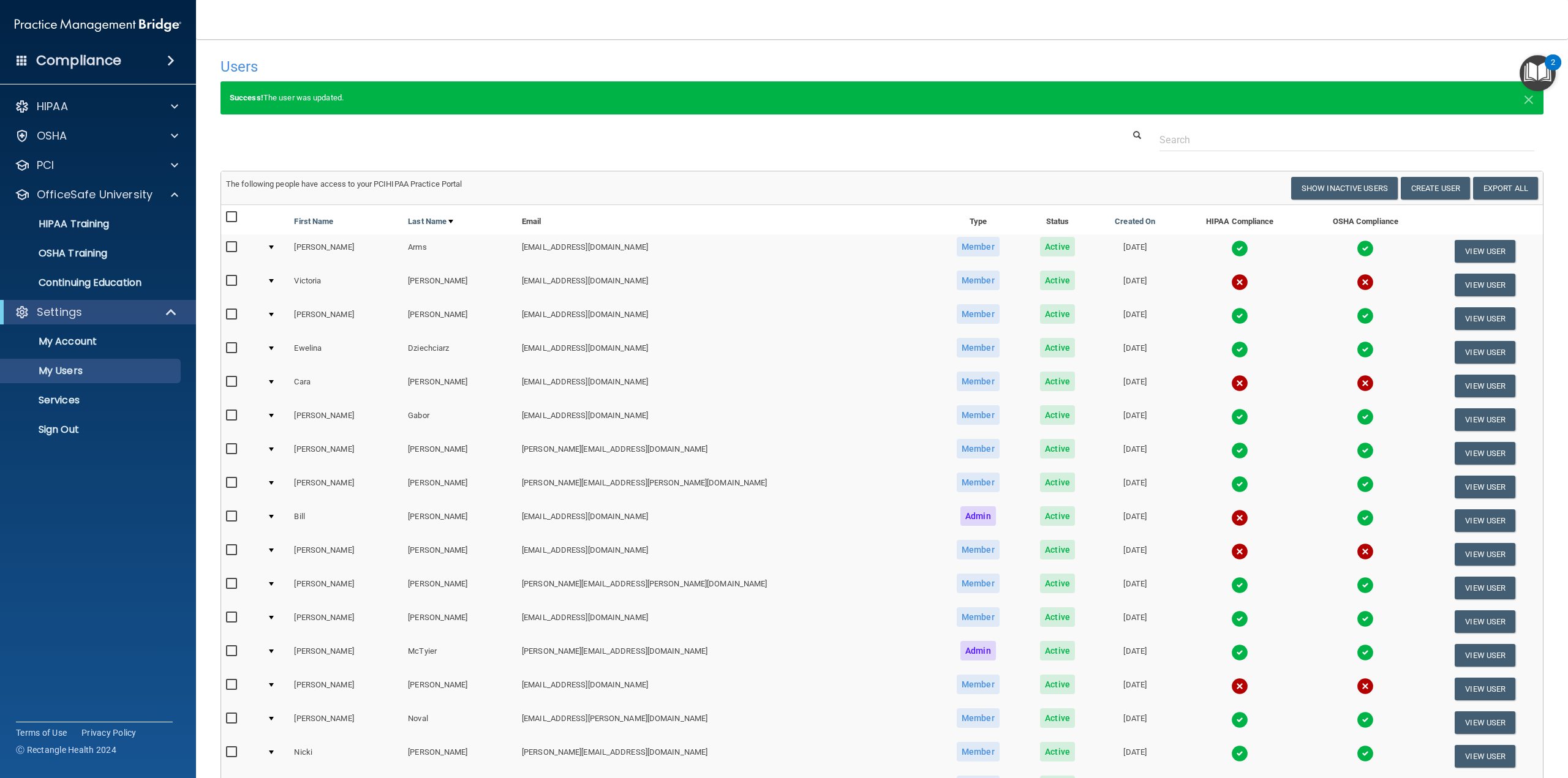
drag, startPoint x: 200, startPoint y: 642, endPoint x: 206, endPoint y: 656, distance: 15.2
click at [200, 642] on main "Users Success! New user created. × Error! The user couldn't be created. × Succe…" at bounding box center [882, 408] width 1372 height 739
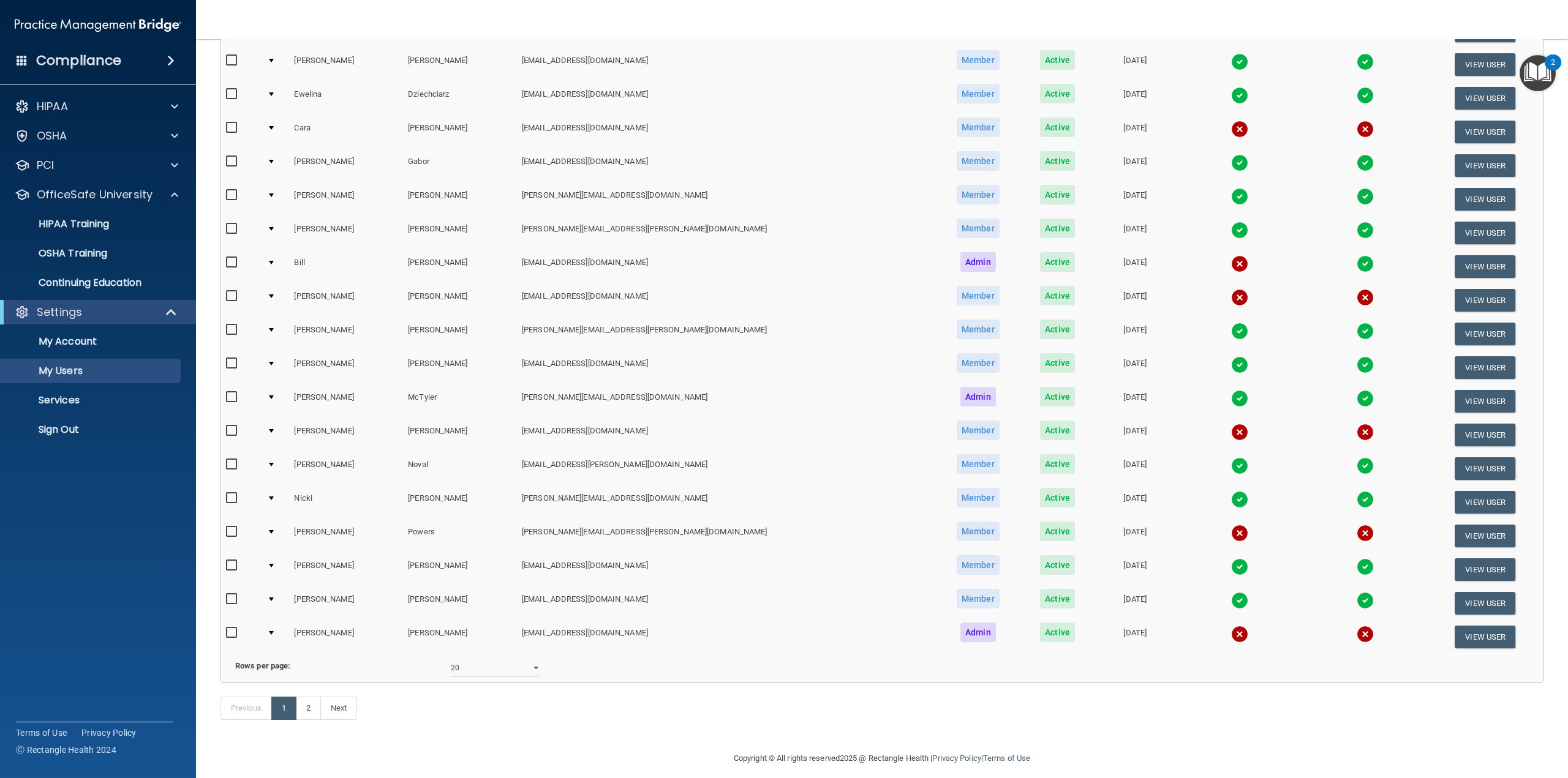
scroll to position [282, 0]
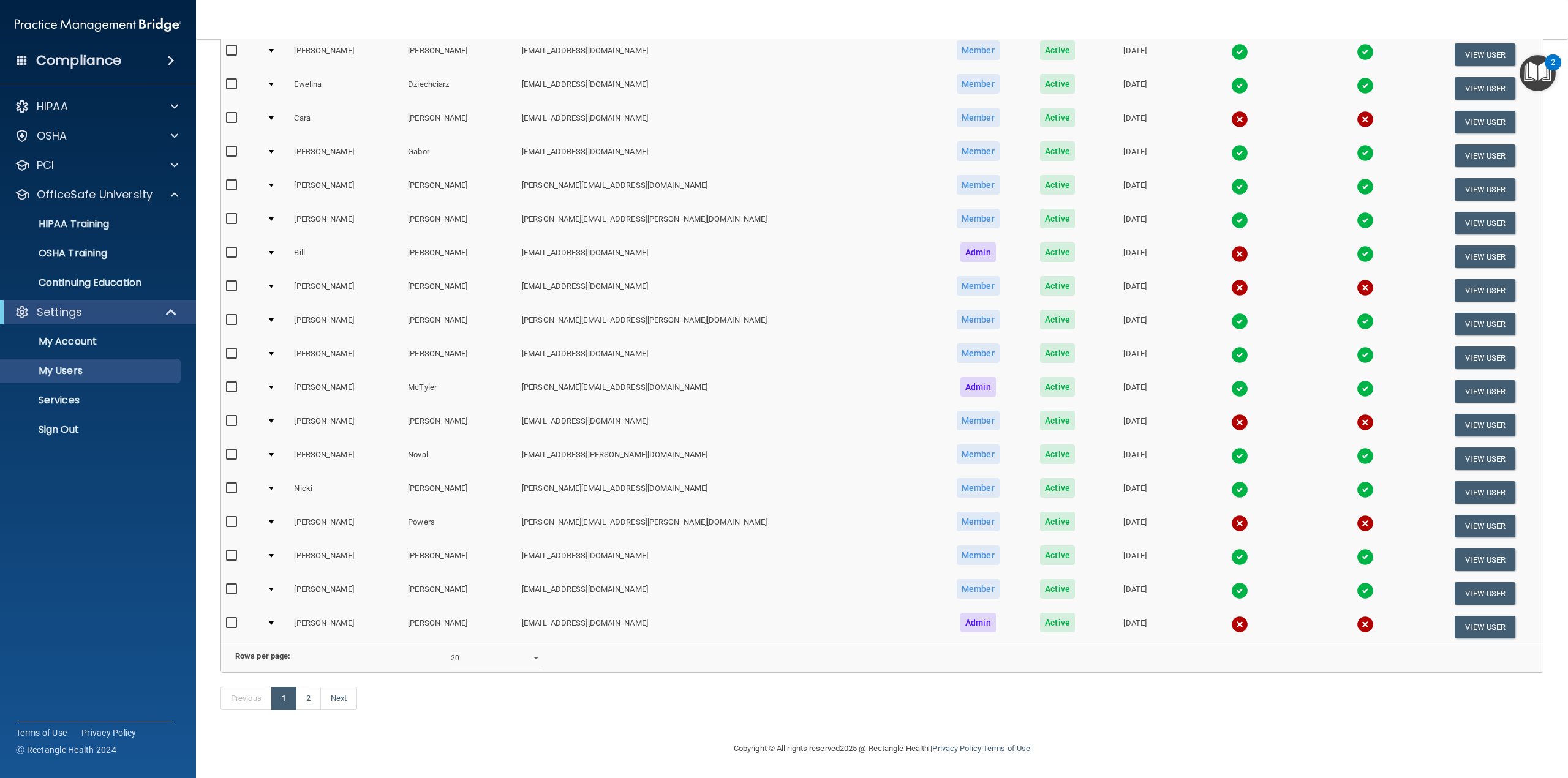
click at [1161, 733] on footer "Copyright © All rights reserved 2025 @ Rectangle Health | Privacy Policy | Term…" at bounding box center [882, 747] width 1323 height 37
click at [337, 705] on link "Next" at bounding box center [338, 698] width 37 height 23
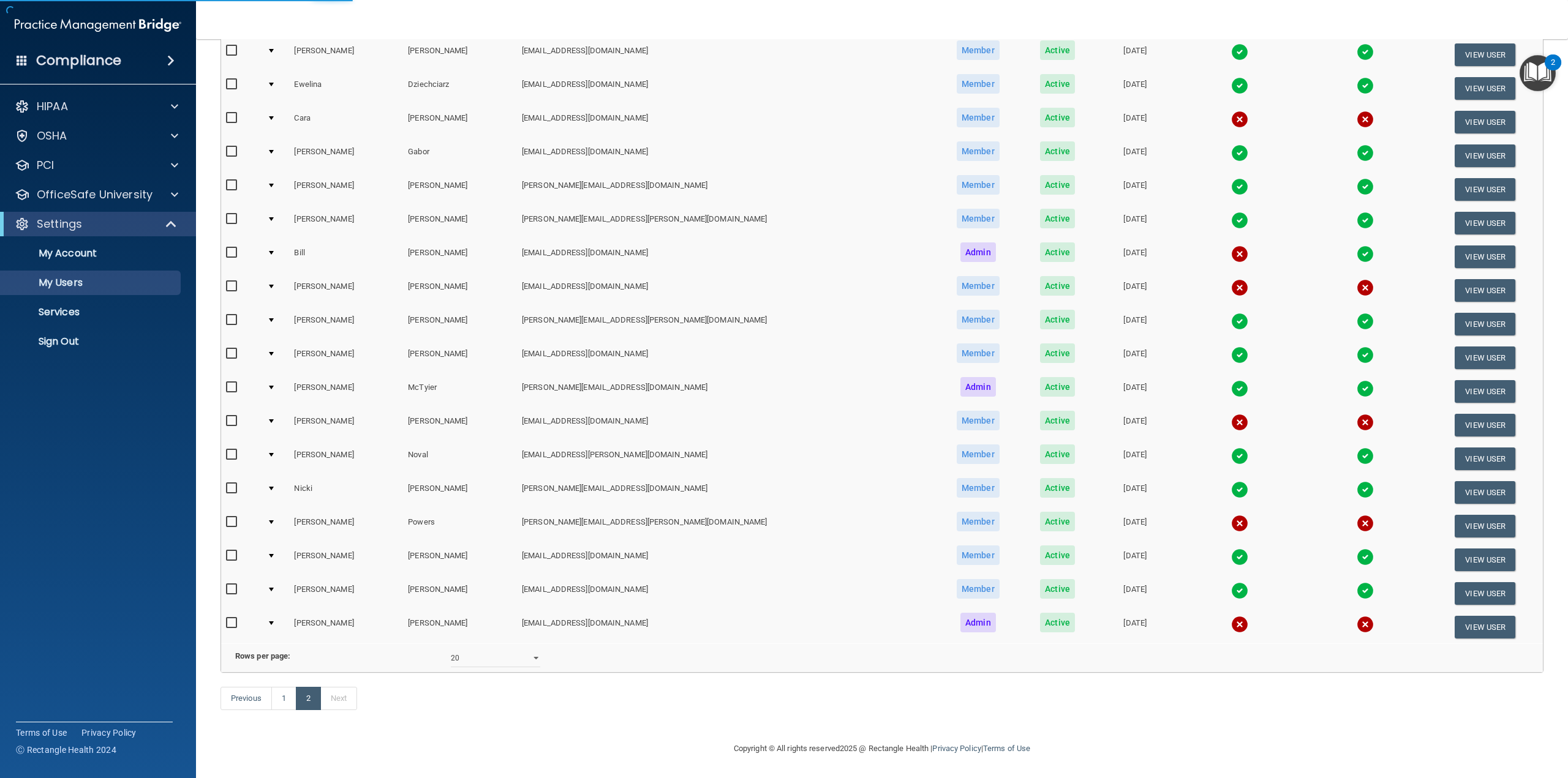
select select "20"
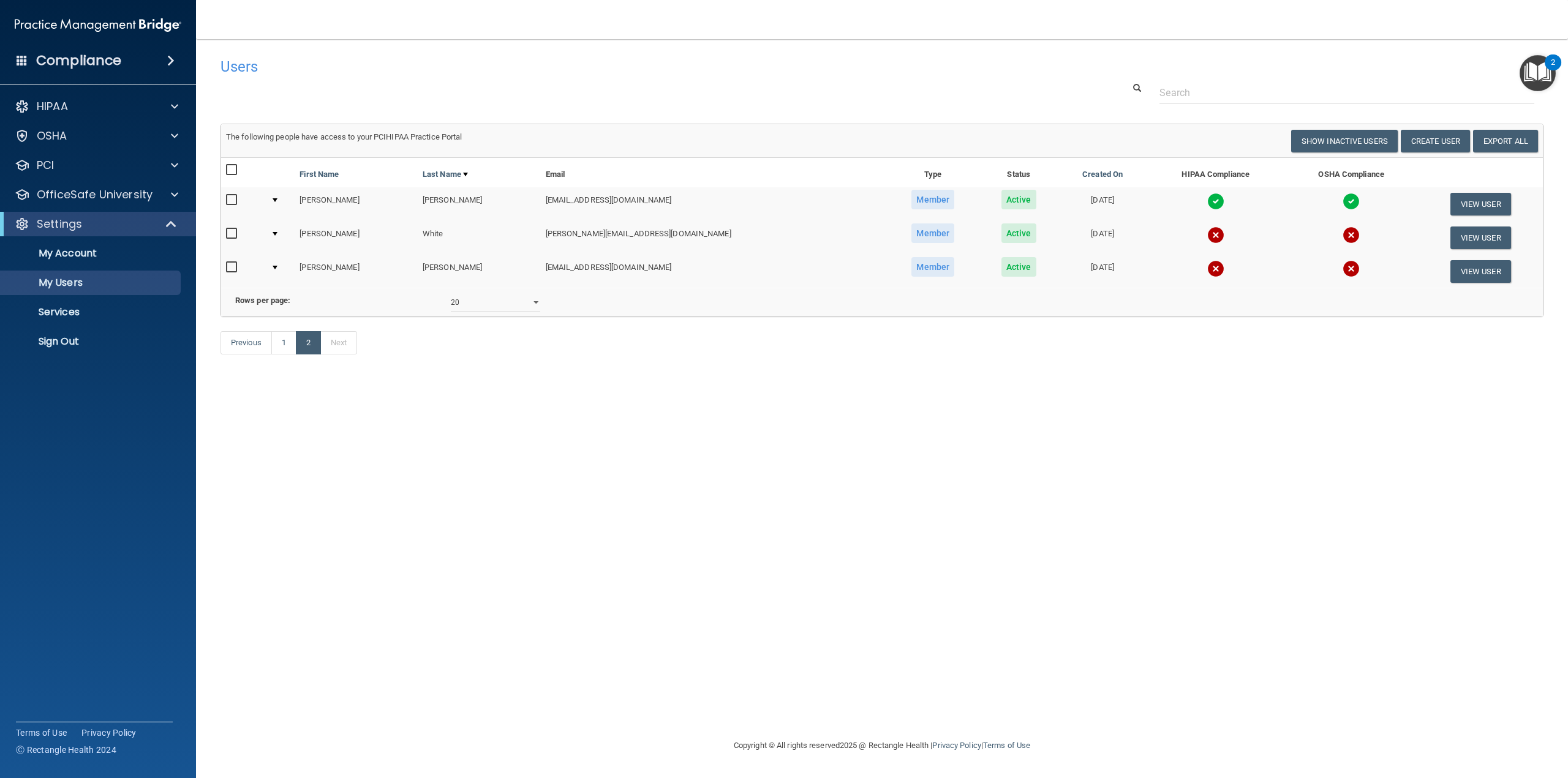
click at [502, 473] on div "Users Success! New user created. × Error! The user couldn't be created. × Succe…" at bounding box center [882, 389] width 1323 height 675
click at [316, 726] on footer "Copyright © All rights reserved 2025 @ Rectangle Health | Privacy Policy | Term…" at bounding box center [882, 746] width 1323 height 39
click at [292, 355] on link "1" at bounding box center [284, 343] width 25 height 23
select select "20"
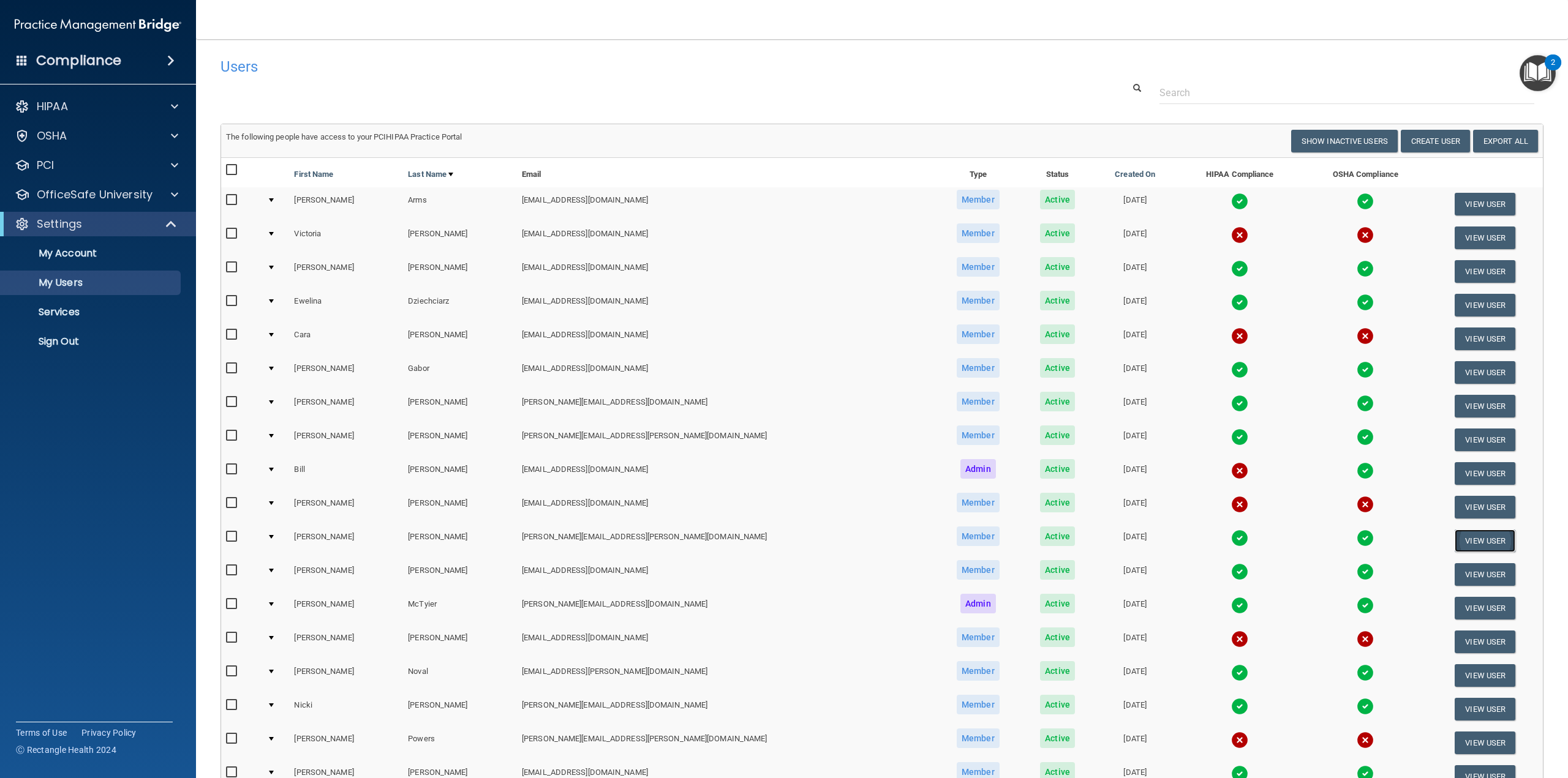
click at [1459, 536] on button "View User" at bounding box center [1484, 541] width 61 height 23
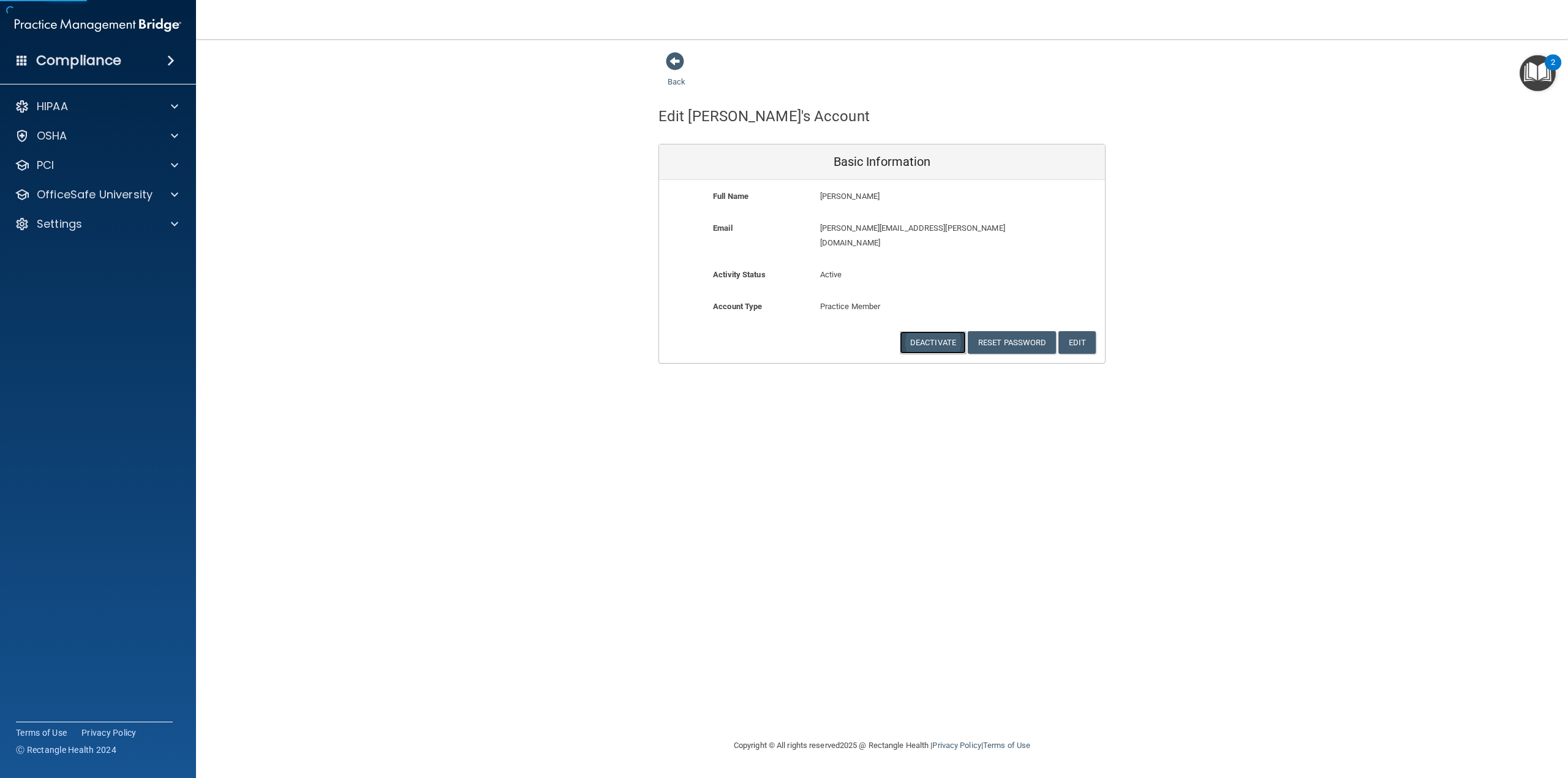
click at [918, 331] on button "Deactivate" at bounding box center [932, 343] width 66 height 23
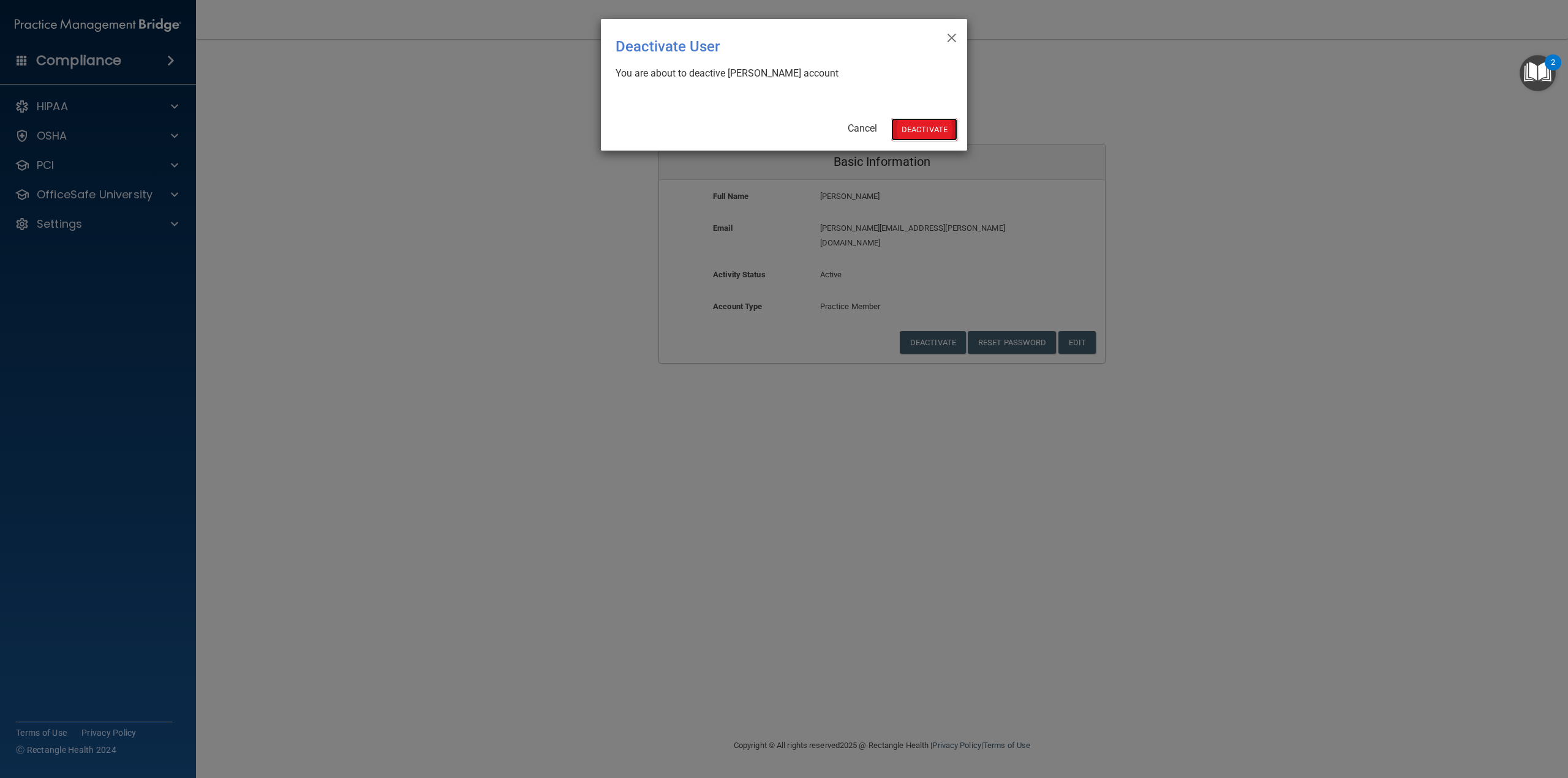
click at [913, 120] on button "Deactivate" at bounding box center [924, 130] width 66 height 23
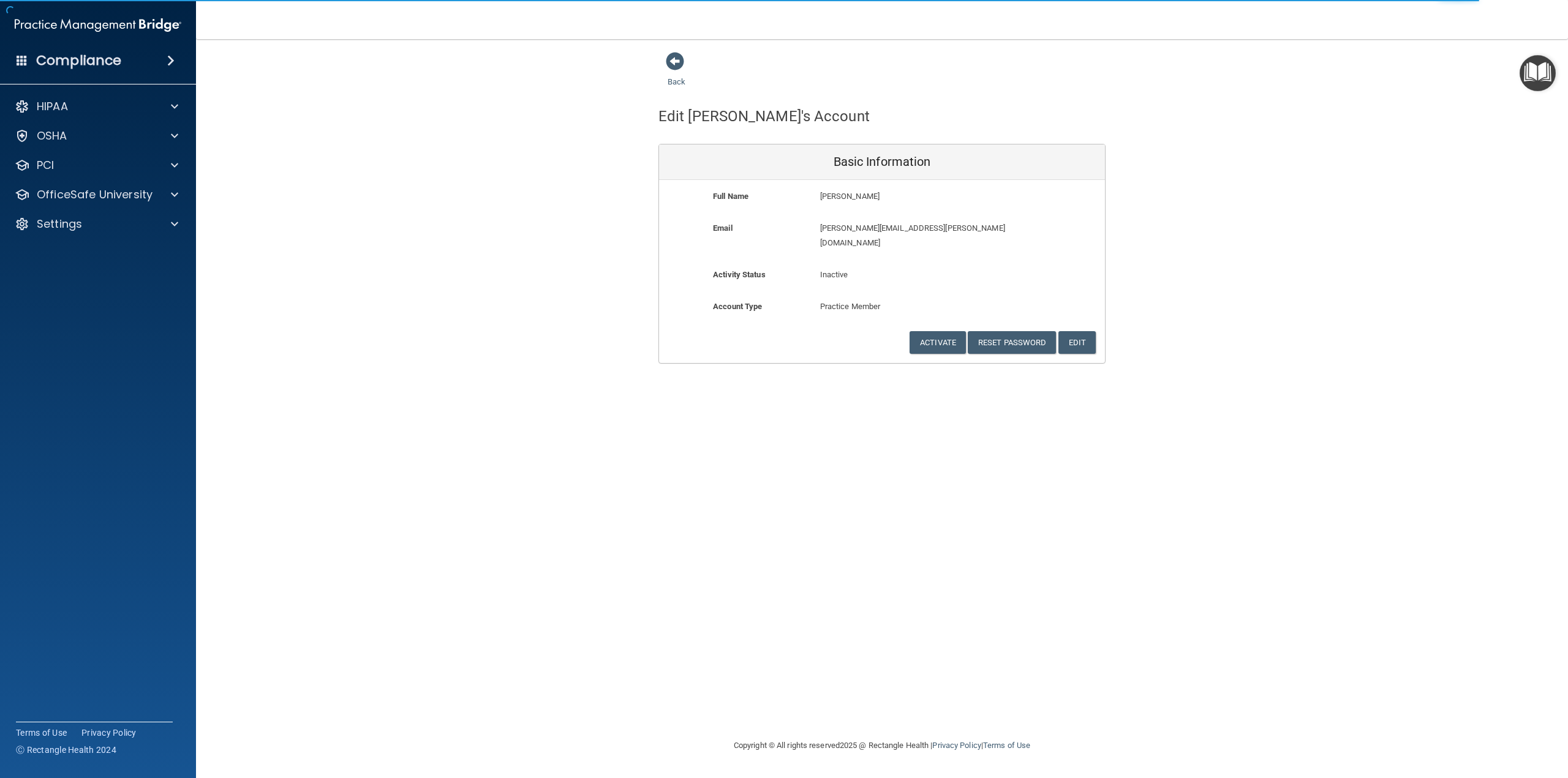
click at [673, 73] on div "Back" at bounding box center [696, 70] width 75 height 38
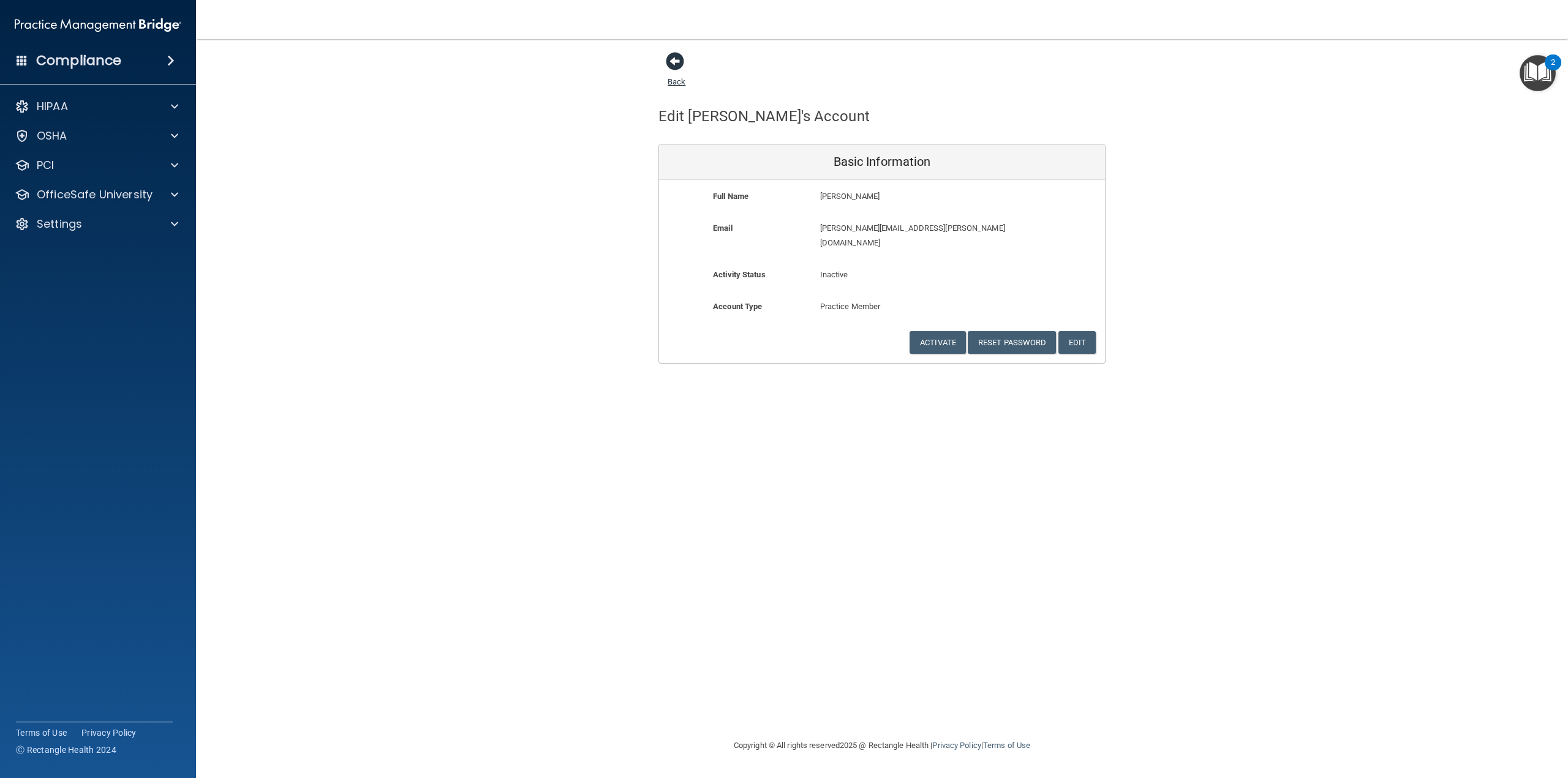
click at [679, 84] on link "Back" at bounding box center [676, 74] width 18 height 23
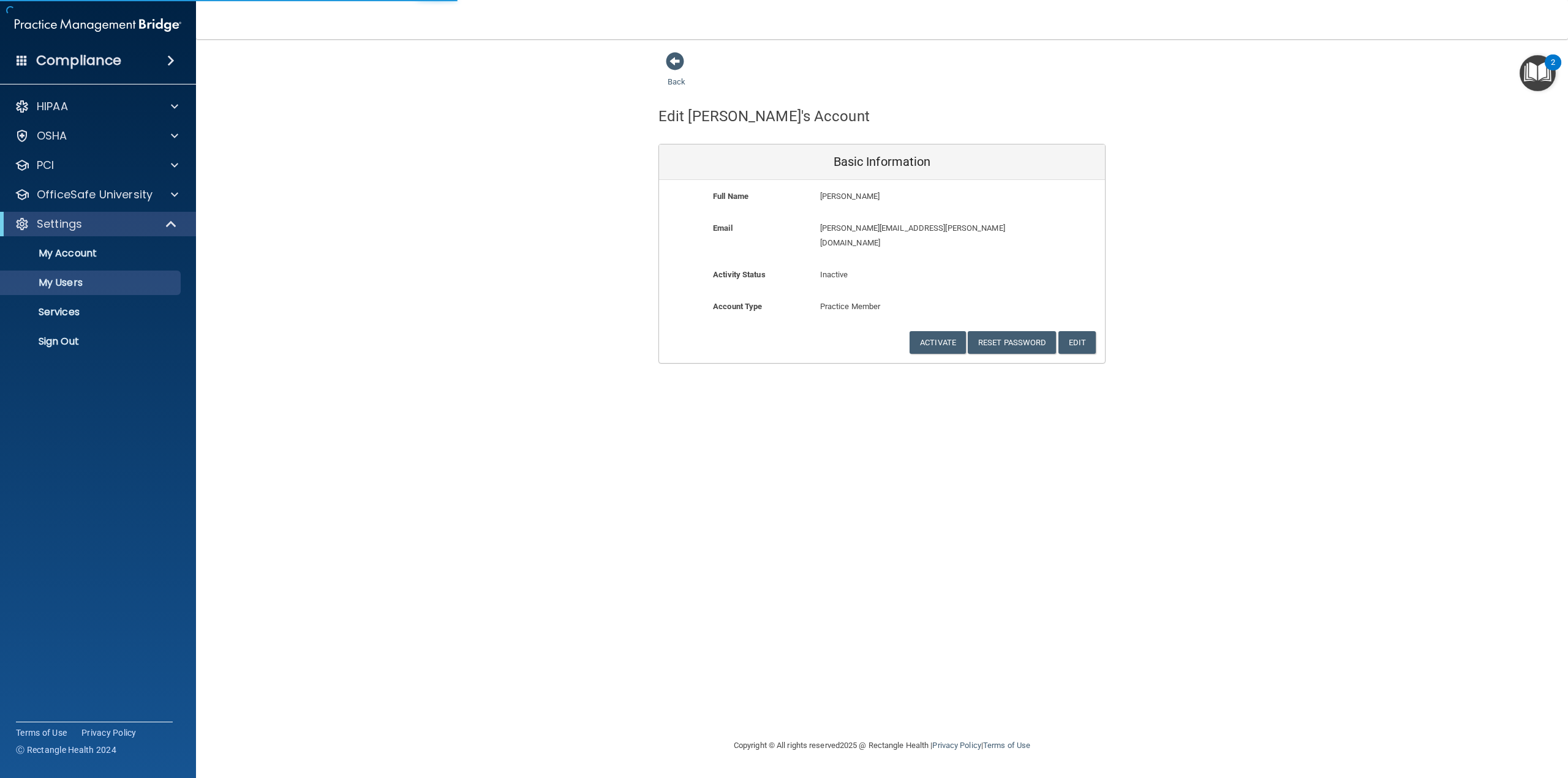
select select "20"
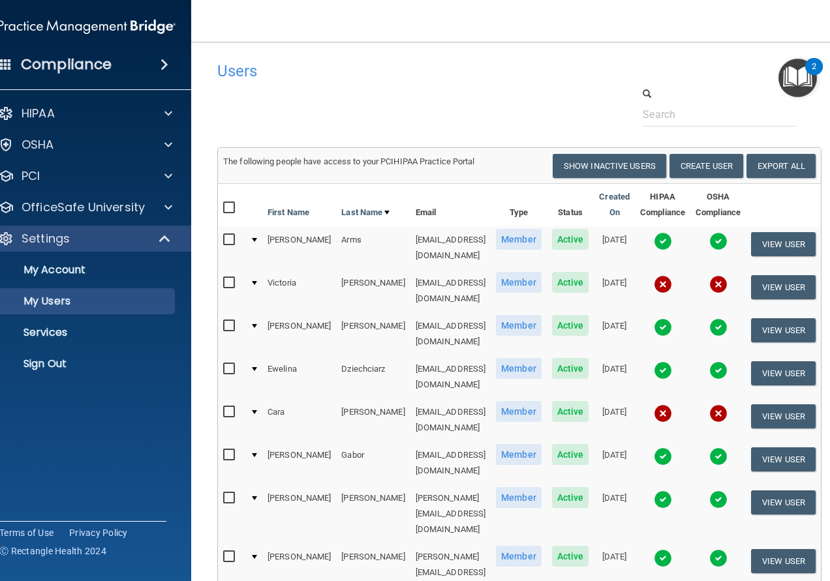
click at [90, 476] on div "Compliance HIPAA Documents and Policies Report an Incident Business Associates …" at bounding box center [86, 290] width 209 height 581
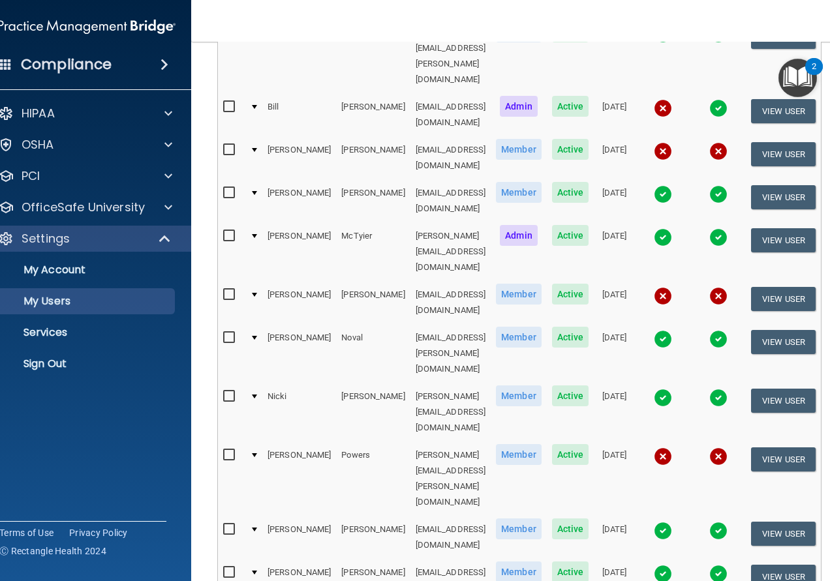
scroll to position [525, 0]
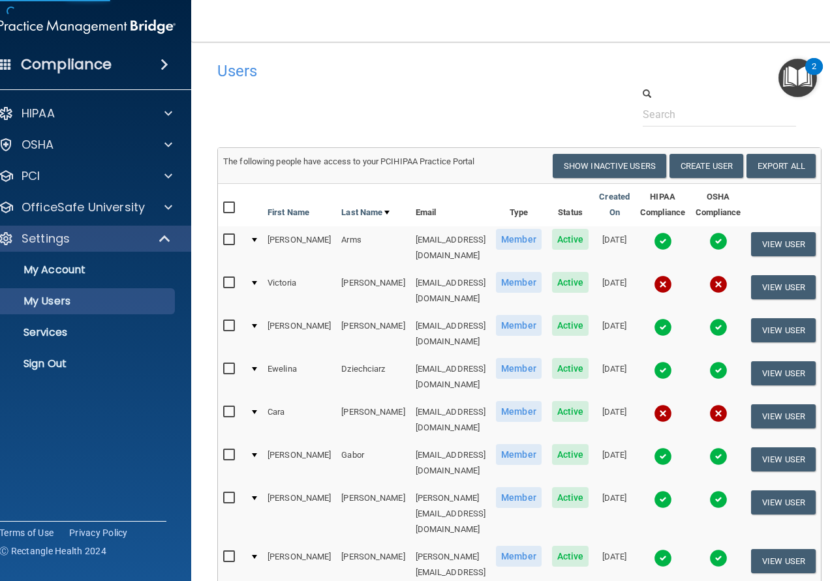
select select "20"
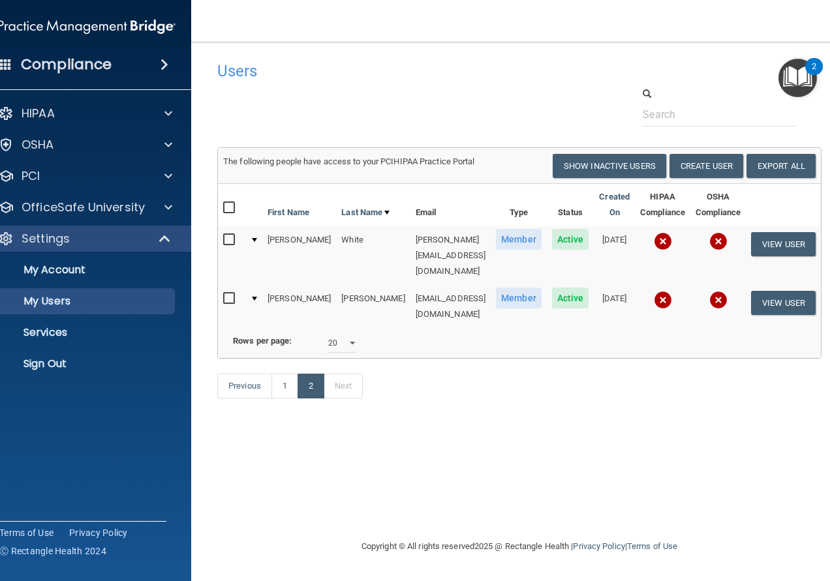
click at [574, 509] on div "Users Success! New user created. × Error! The user couldn't be created. × Succe…" at bounding box center [519, 290] width 604 height 471
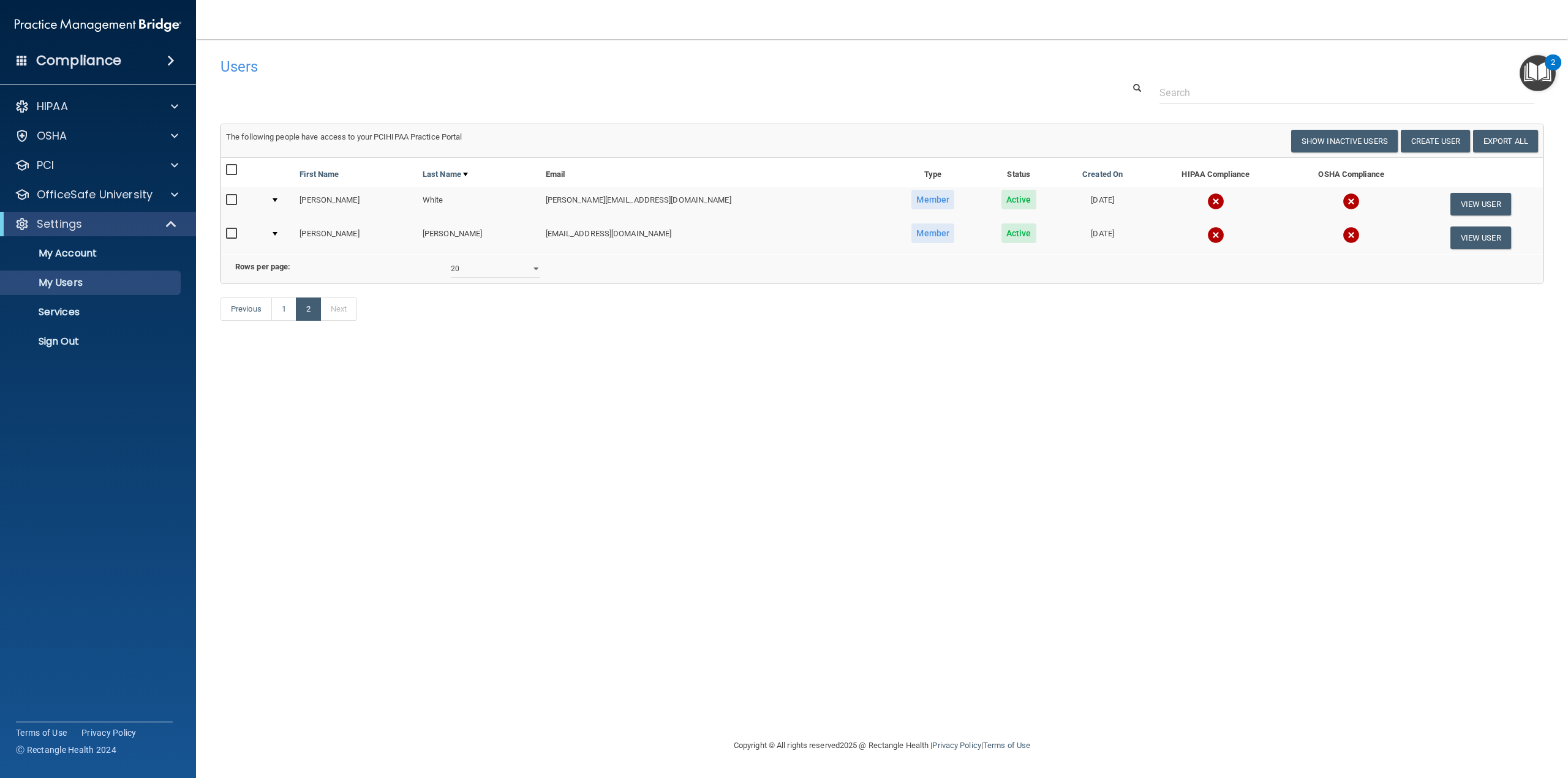
click at [439, 508] on div "Users Success! New user created. × Error! The user couldn't be created. × Succe…" at bounding box center [882, 389] width 1323 height 675
click at [266, 732] on footer "Copyright © All rights reserved 2025 @ Rectangle Health | Privacy Policy | Term…" at bounding box center [882, 746] width 1323 height 39
click at [393, 500] on div "Users Success! New user created. × Error! The user couldn't be created. × Succe…" at bounding box center [882, 389] width 1323 height 675
drag, startPoint x: 691, startPoint y: 517, endPoint x: 462, endPoint y: 719, distance: 305.4
click at [691, 517] on div "Users Success! New user created. × Error! The user couldn't be created. × Succe…" at bounding box center [882, 389] width 1323 height 675
